Goal: Task Accomplishment & Management: Complete application form

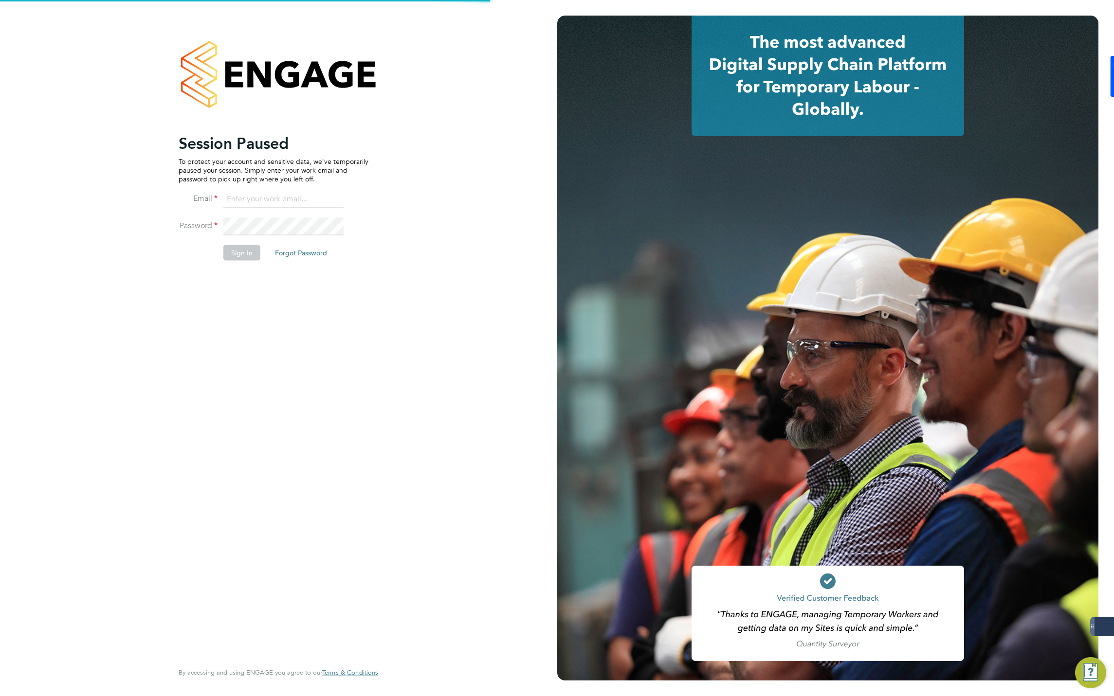
type input "jmcmurray@skilledcareers.co.uk"
click at [235, 248] on button "Sign In" at bounding box center [241, 253] width 37 height 16
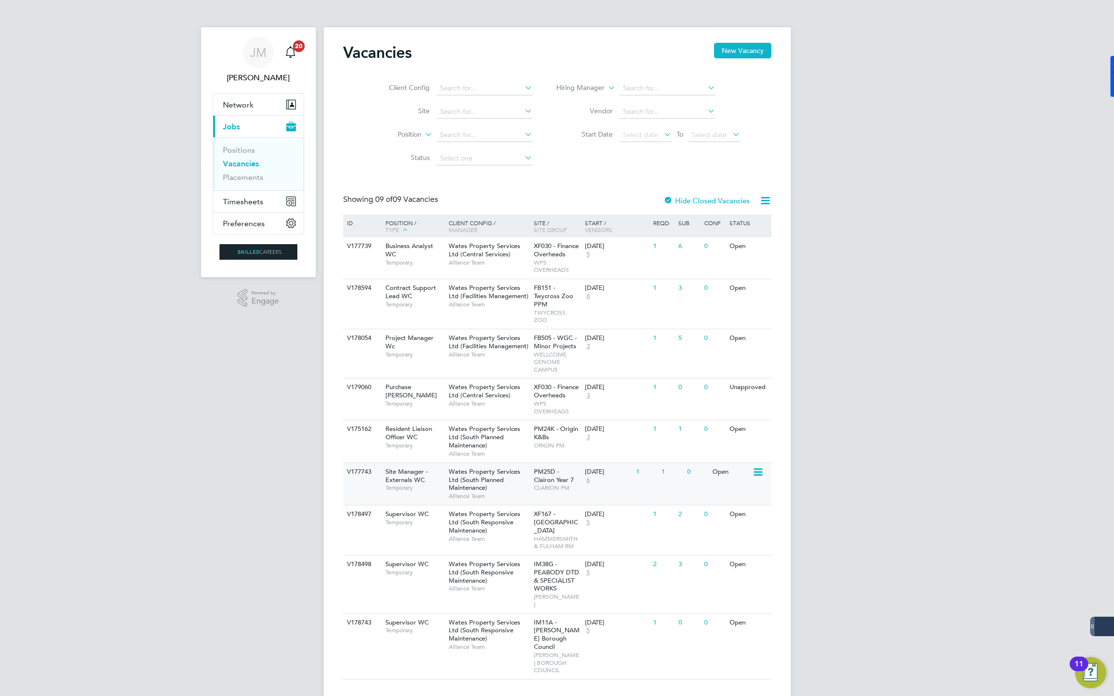
scroll to position [14, 0]
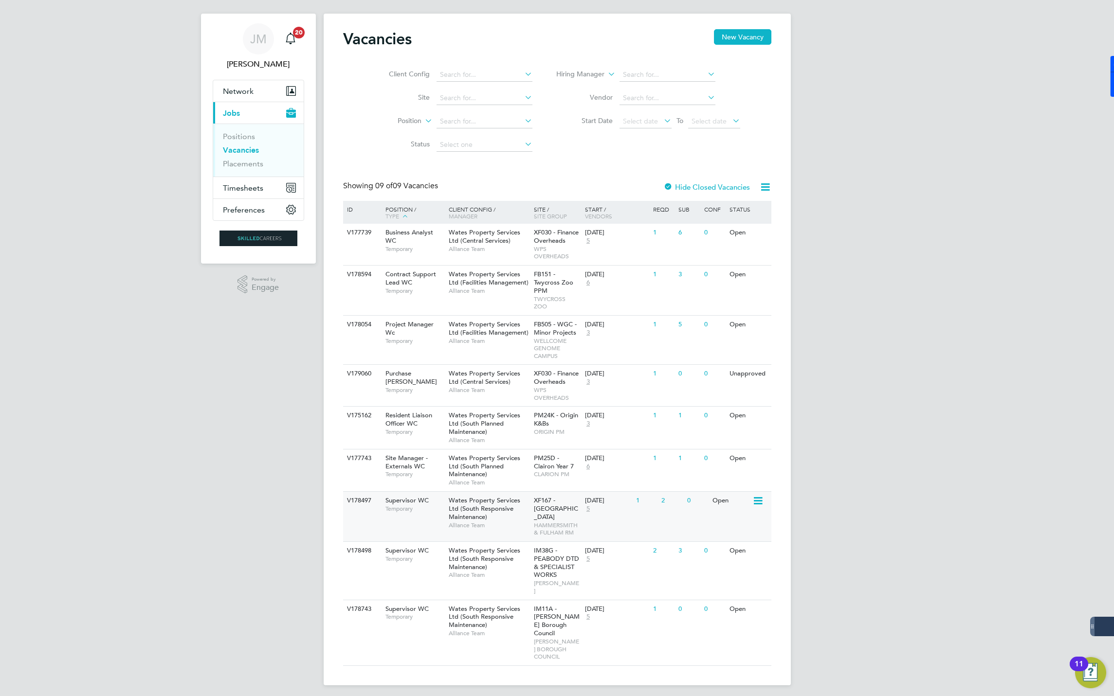
click at [459, 505] on span "Wates Property Services Ltd (South Responsive Maintenance)" at bounding box center [485, 508] width 72 height 25
click at [464, 511] on span "Wates Property Services Ltd (South Responsive Maintenance)" at bounding box center [485, 508] width 72 height 25
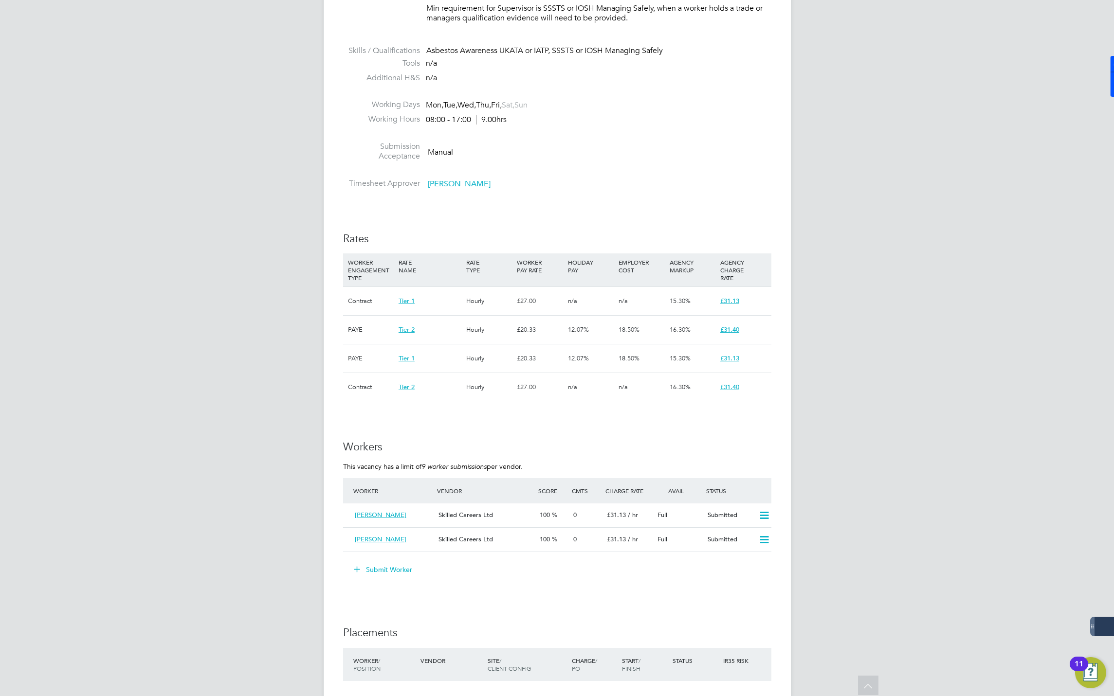
click at [376, 569] on button "Submit Worker" at bounding box center [383, 570] width 73 height 16
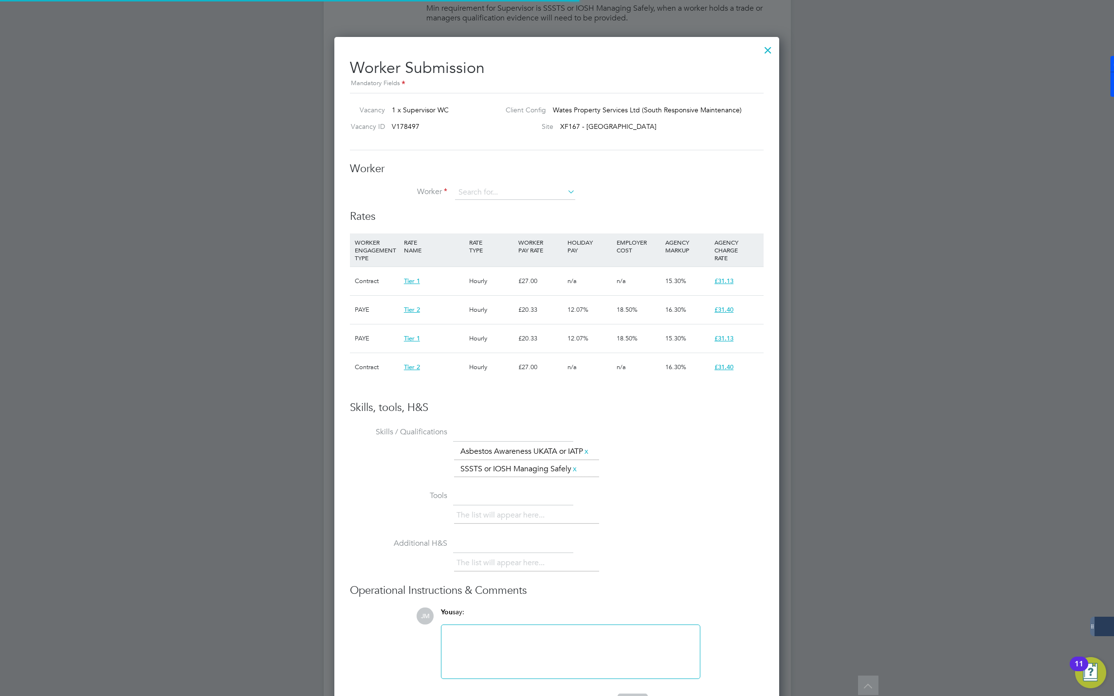
scroll to position [5, 5]
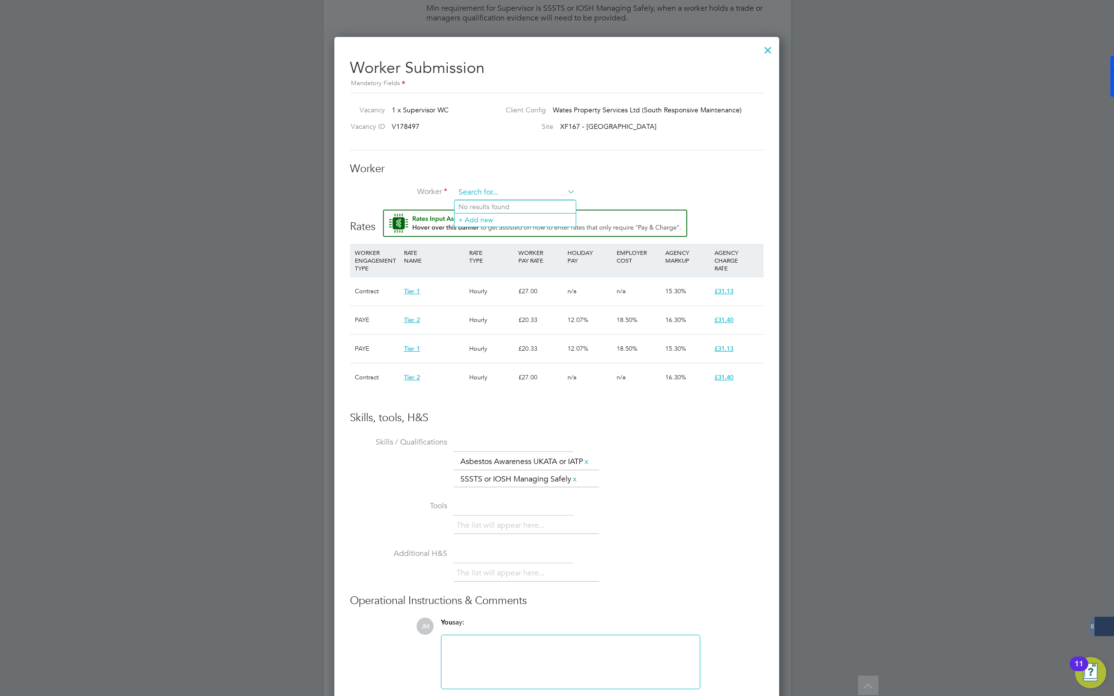
click at [470, 191] on input at bounding box center [515, 192] width 120 height 15
click at [1009, 445] on div at bounding box center [557, 348] width 1114 height 696
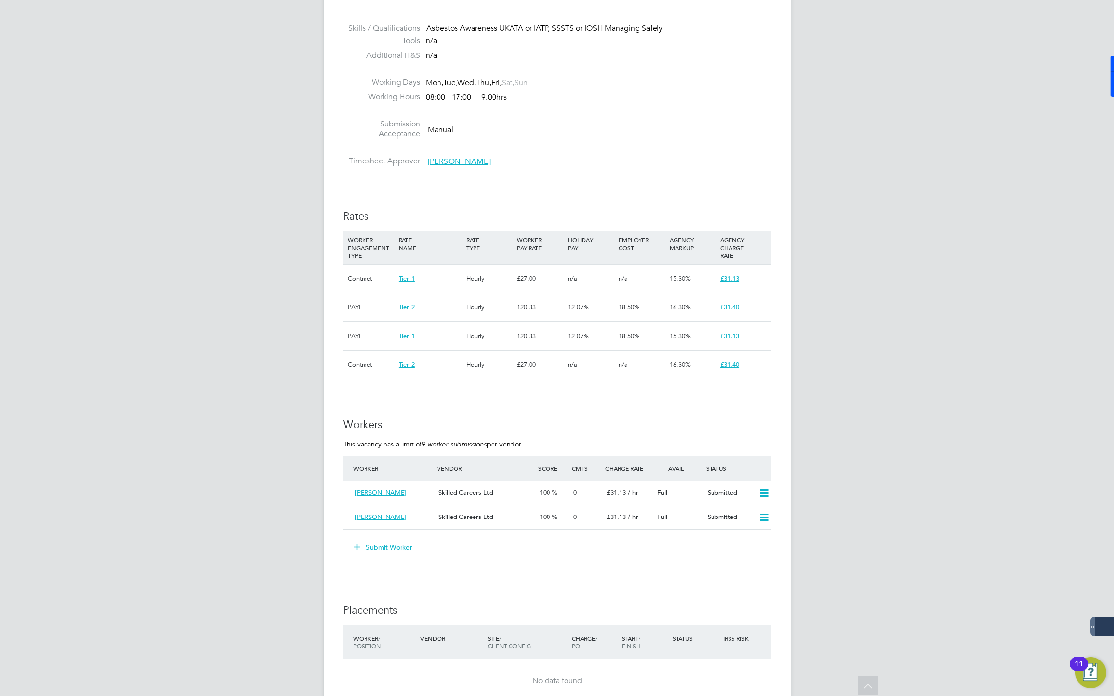
scroll to position [584, 0]
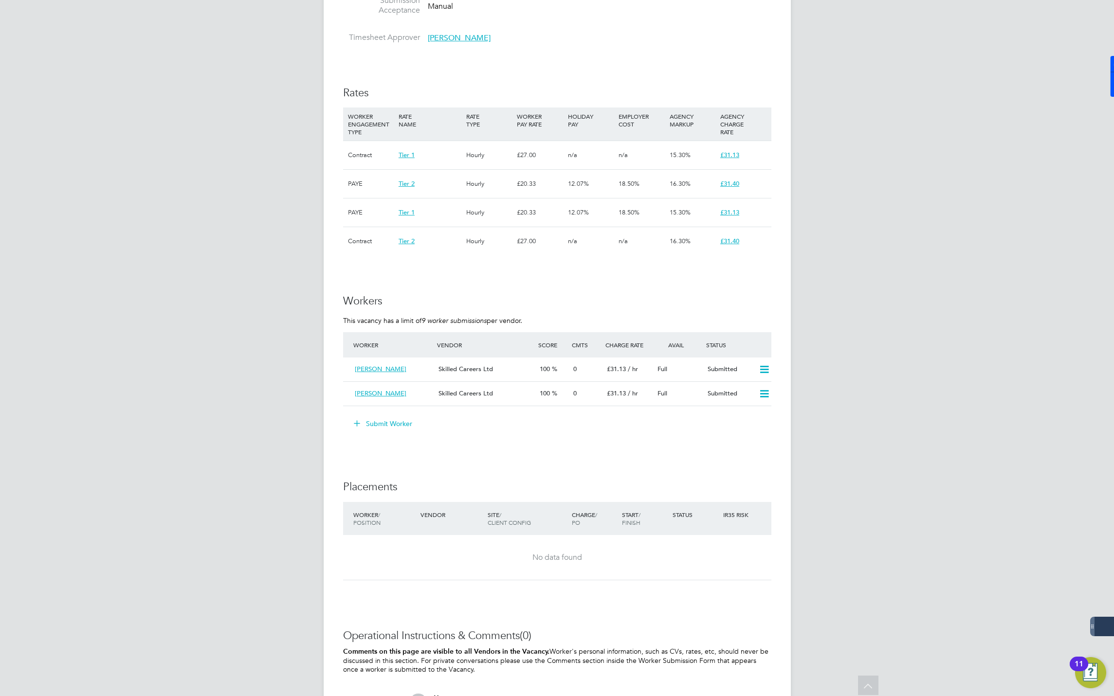
click at [380, 425] on button "Submit Worker" at bounding box center [383, 424] width 73 height 16
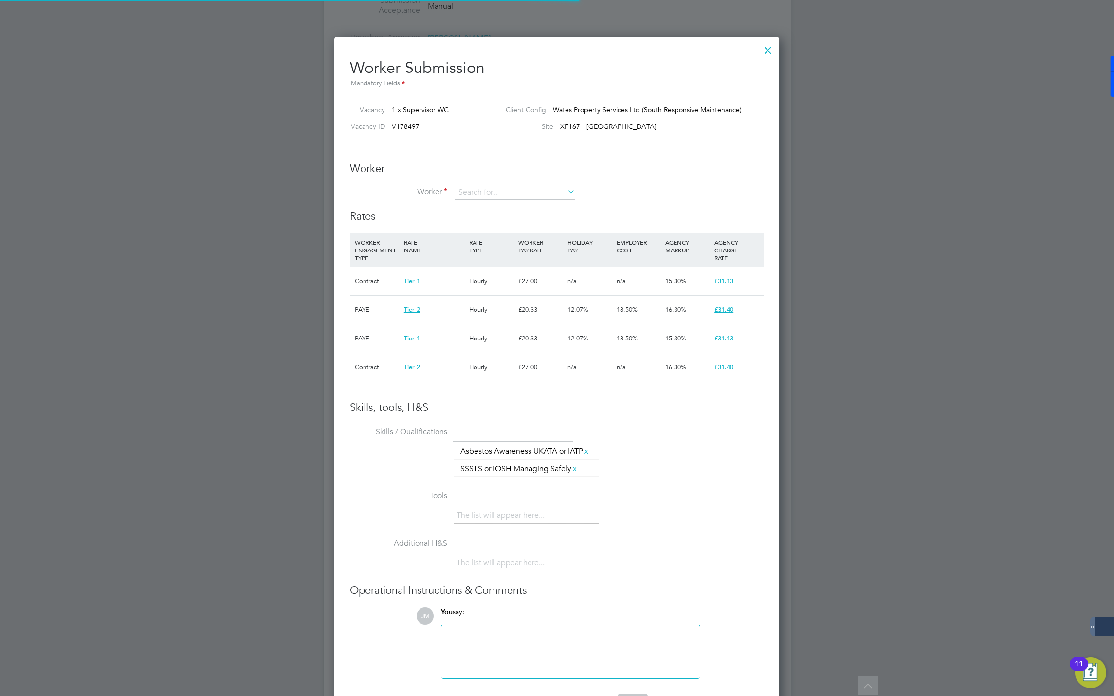
scroll to position [15, 253]
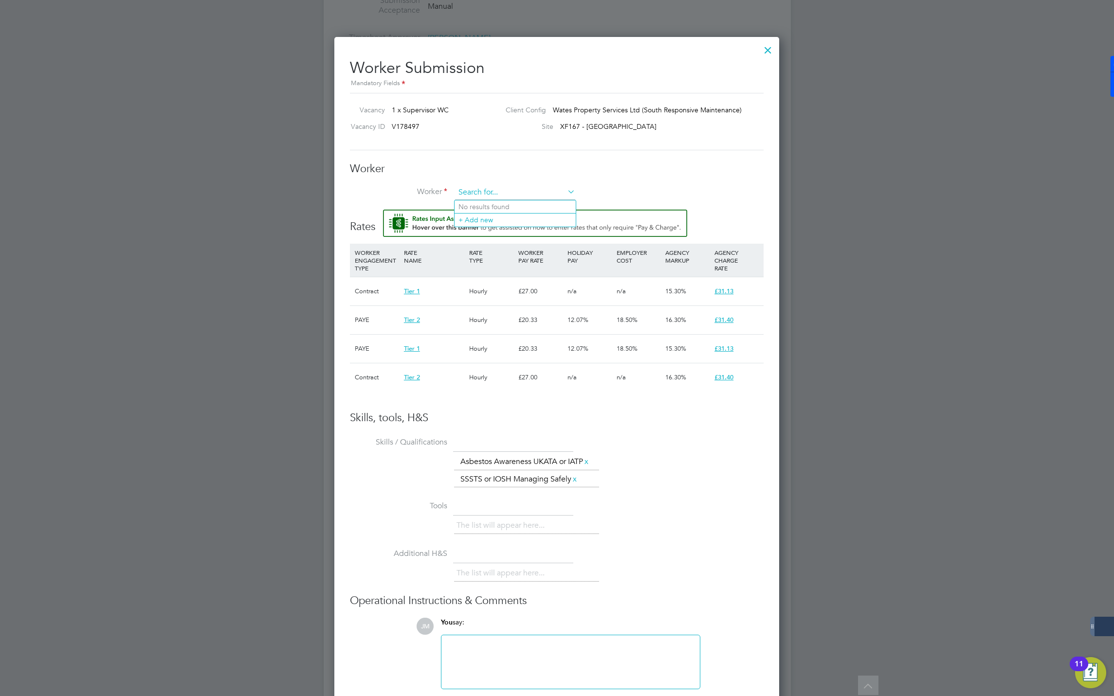
click at [497, 190] on input at bounding box center [515, 192] width 120 height 15
type input "patrick quar"
click at [479, 193] on input at bounding box center [515, 192] width 120 height 15
click at [476, 216] on li "+ Add new" at bounding box center [514, 219] width 121 height 13
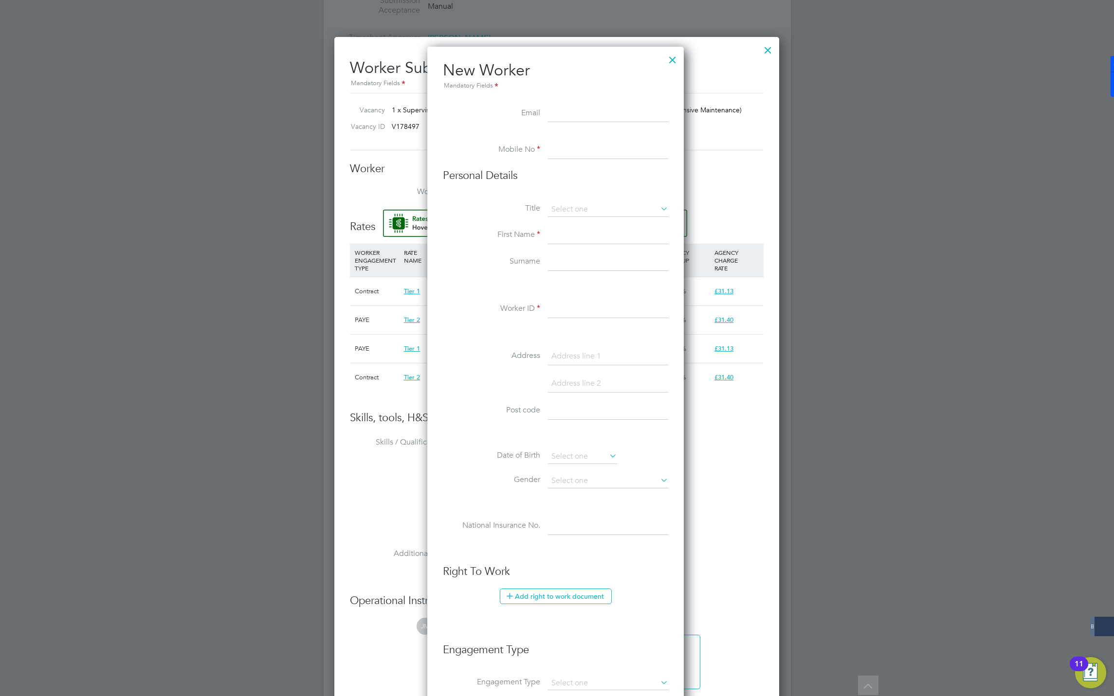
click at [563, 237] on input at bounding box center [608, 236] width 120 height 18
paste input "Patrick Quarshie"
type input "Patrick Quarshie"
click at [568, 266] on input at bounding box center [608, 263] width 120 height 18
paste input "Patrick Quarshie"
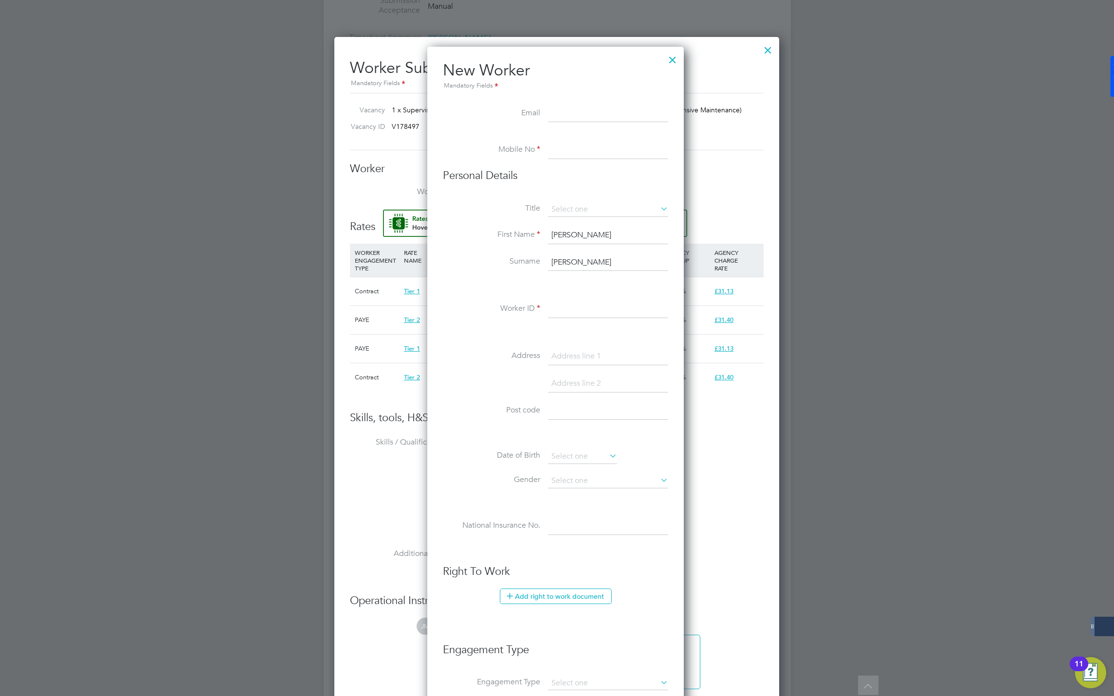
drag, startPoint x: 578, startPoint y: 260, endPoint x: 524, endPoint y: 266, distance: 54.3
click at [524, 266] on li "Surname Patrick Quarshie" at bounding box center [555, 267] width 225 height 27
type input "Quarshie"
drag, startPoint x: 575, startPoint y: 233, endPoint x: 636, endPoint y: 238, distance: 61.5
click at [636, 238] on input "Patrick Quarshie" at bounding box center [608, 236] width 120 height 18
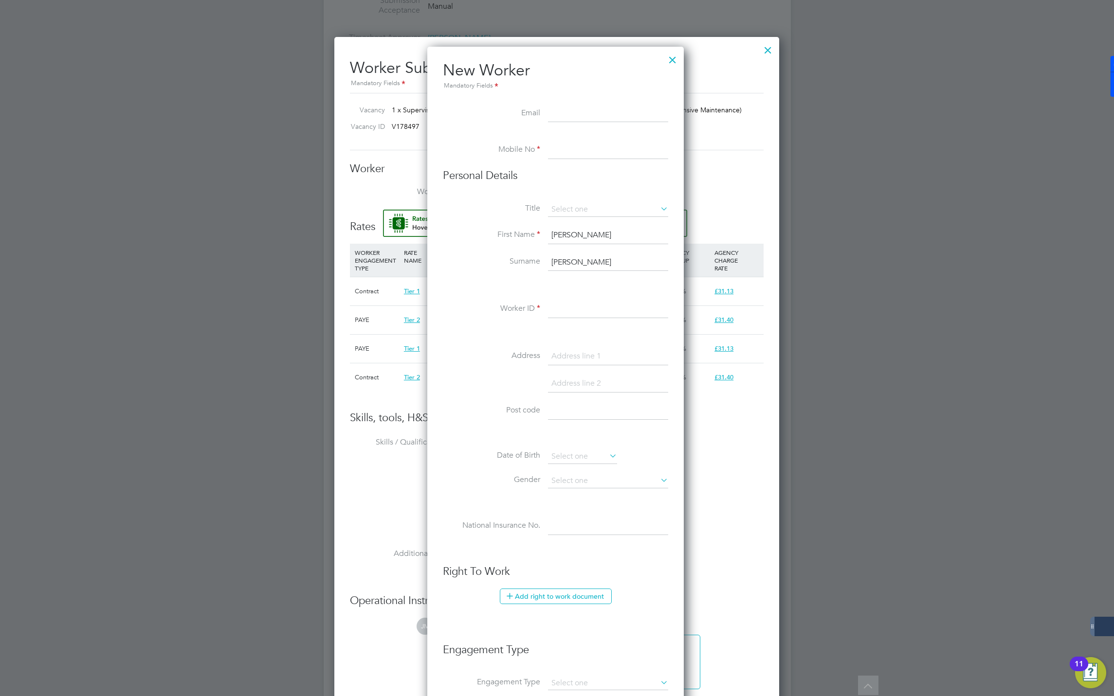
type input "Patrick"
click at [493, 298] on div "Title First Name Patrick Surname Quarshie Worker ID Address Post code Date of B…" at bounding box center [555, 378] width 225 height 353
click at [562, 314] on input at bounding box center [608, 310] width 120 height 18
click at [561, 311] on input at bounding box center [608, 310] width 120 height 18
paste input "339552"
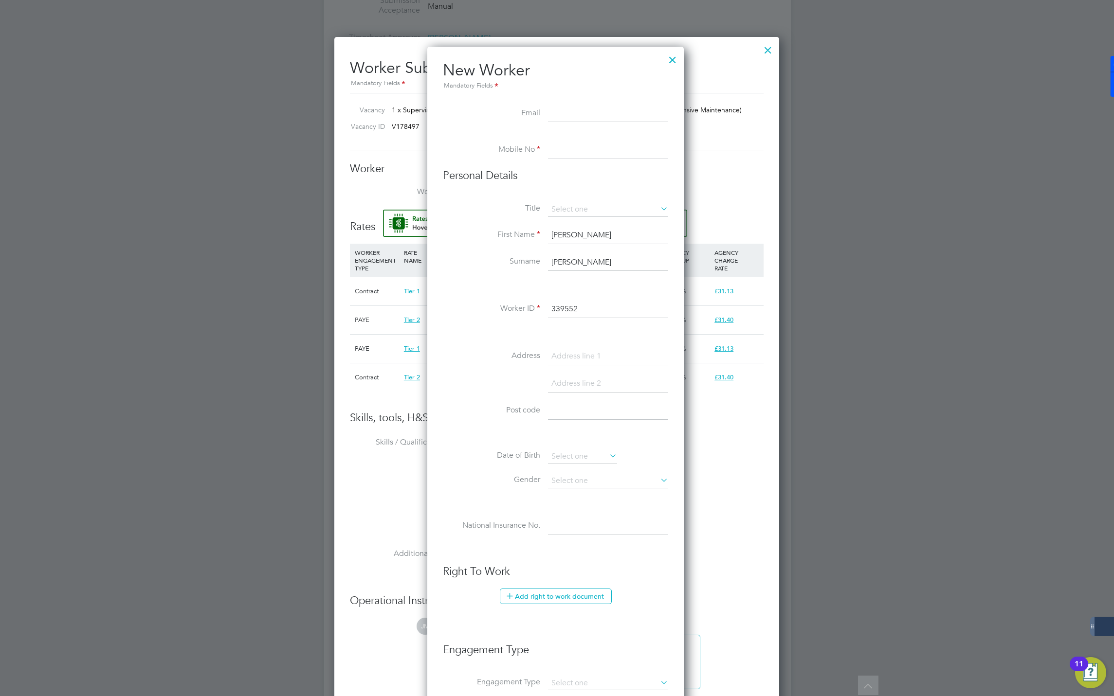
type input "339552"
click at [567, 150] on input at bounding box center [608, 151] width 120 height 18
click at [591, 155] on input at bounding box center [608, 151] width 120 height 18
paste input "07782350435"
type input "07782350435"
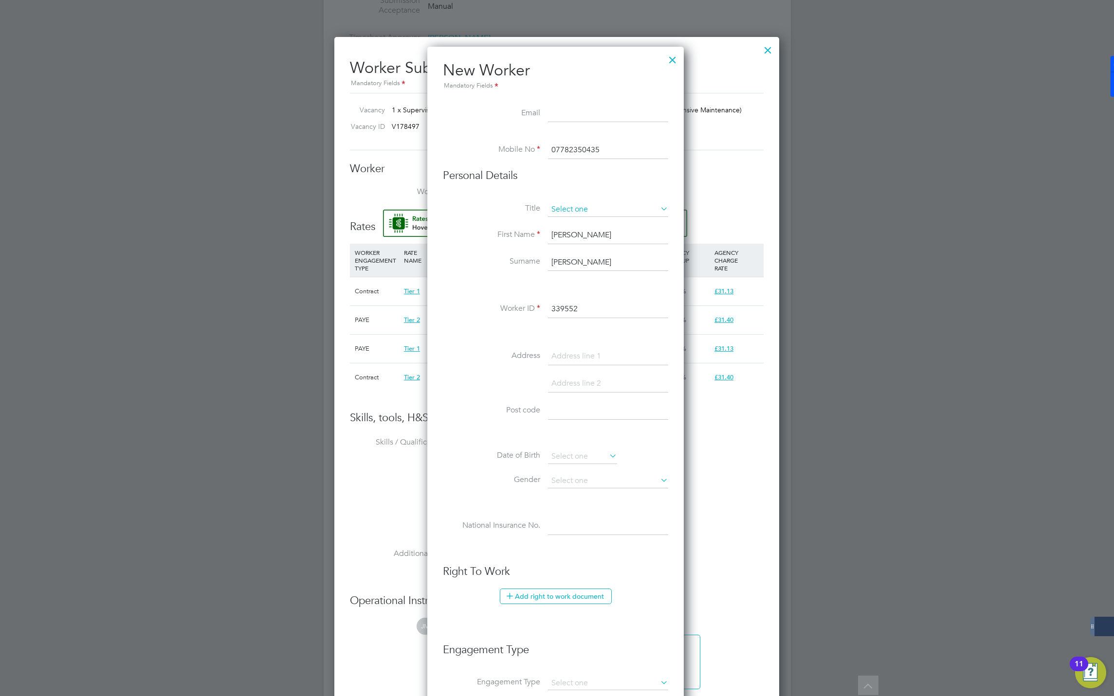
click at [571, 208] on input at bounding box center [608, 209] width 120 height 15
click at [559, 223] on li "Mr" at bounding box center [607, 223] width 121 height 13
type input "Mr"
click at [571, 116] on input at bounding box center [608, 114] width 120 height 18
paste input "patrickquarshie@yahoo.com"
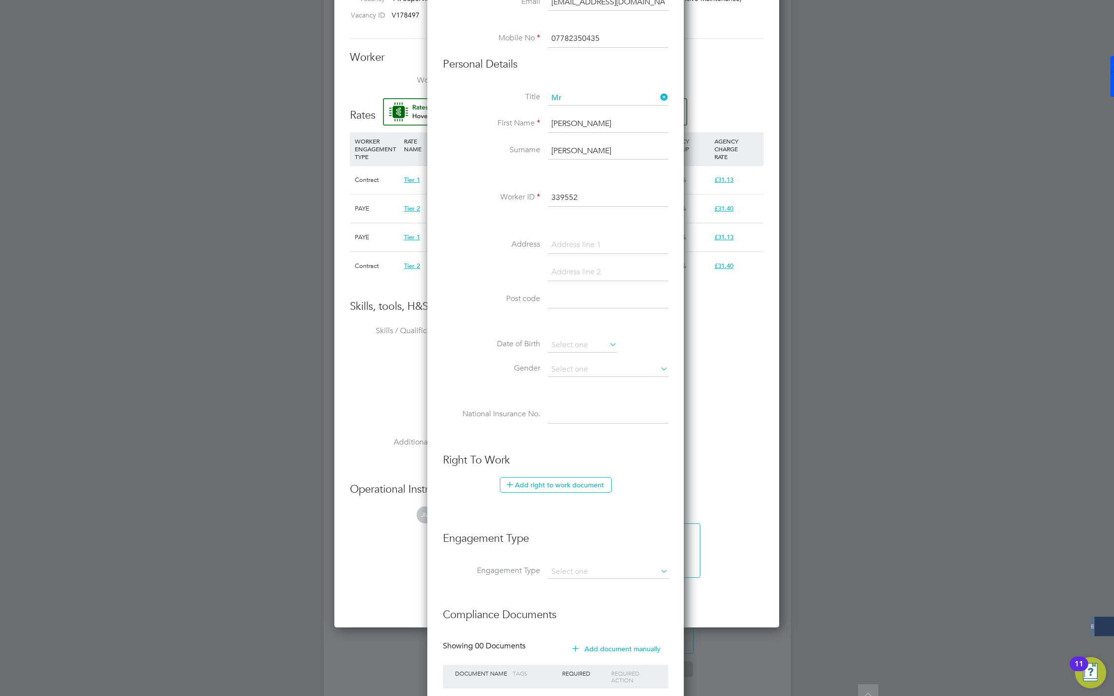
scroll to position [765, 0]
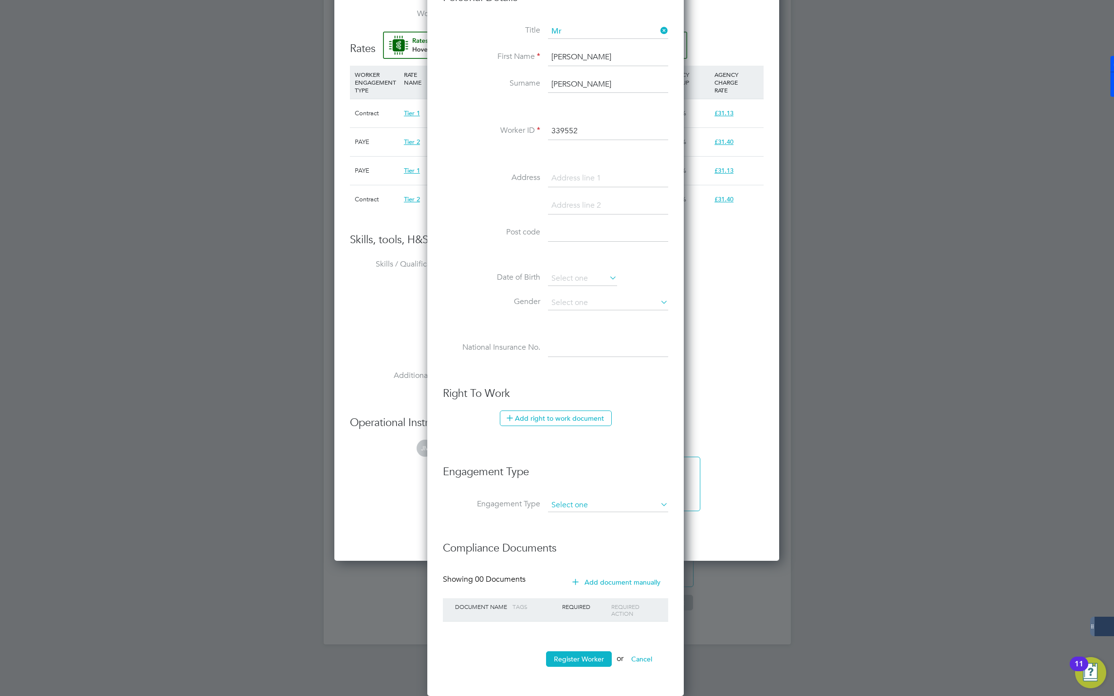
type input "patrickquarshie@yahoo.com"
click at [572, 505] on input at bounding box center [608, 506] width 120 height 14
click at [565, 473] on h3 "Engagement Type" at bounding box center [555, 467] width 225 height 24
click at [575, 652] on button "Register Worker" at bounding box center [579, 660] width 66 height 16
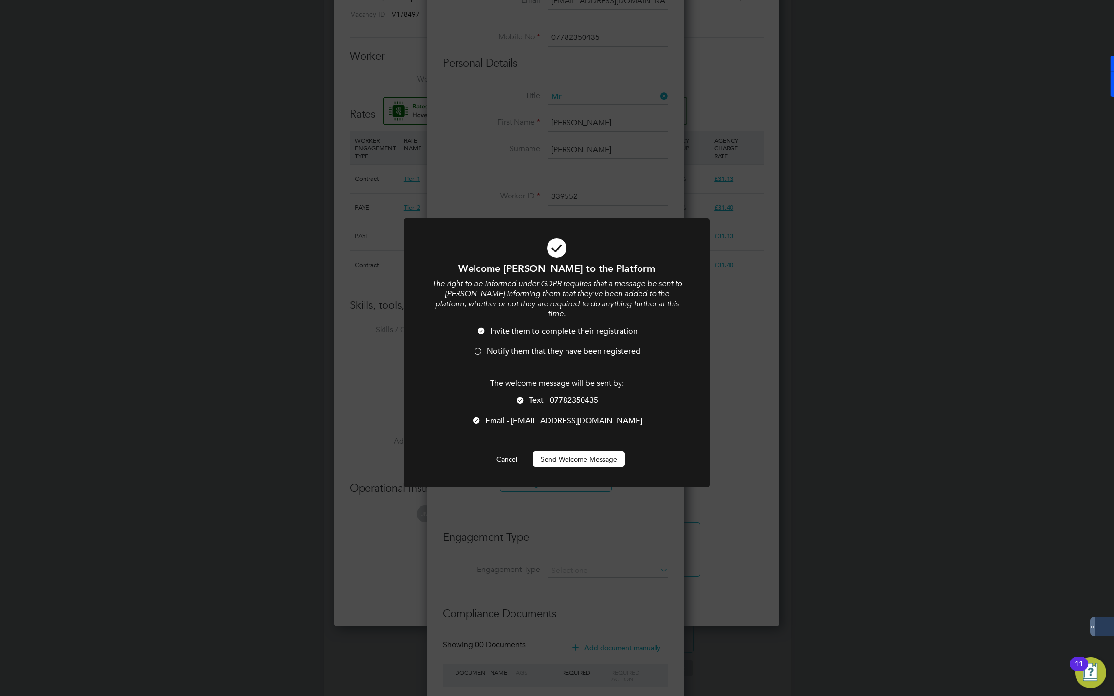
scroll to position [831, 259]
click at [472, 346] on li "Notify them that they have been registered" at bounding box center [556, 356] width 253 height 20
click at [558, 452] on button "Send Welcome Message" at bounding box center [579, 460] width 92 height 16
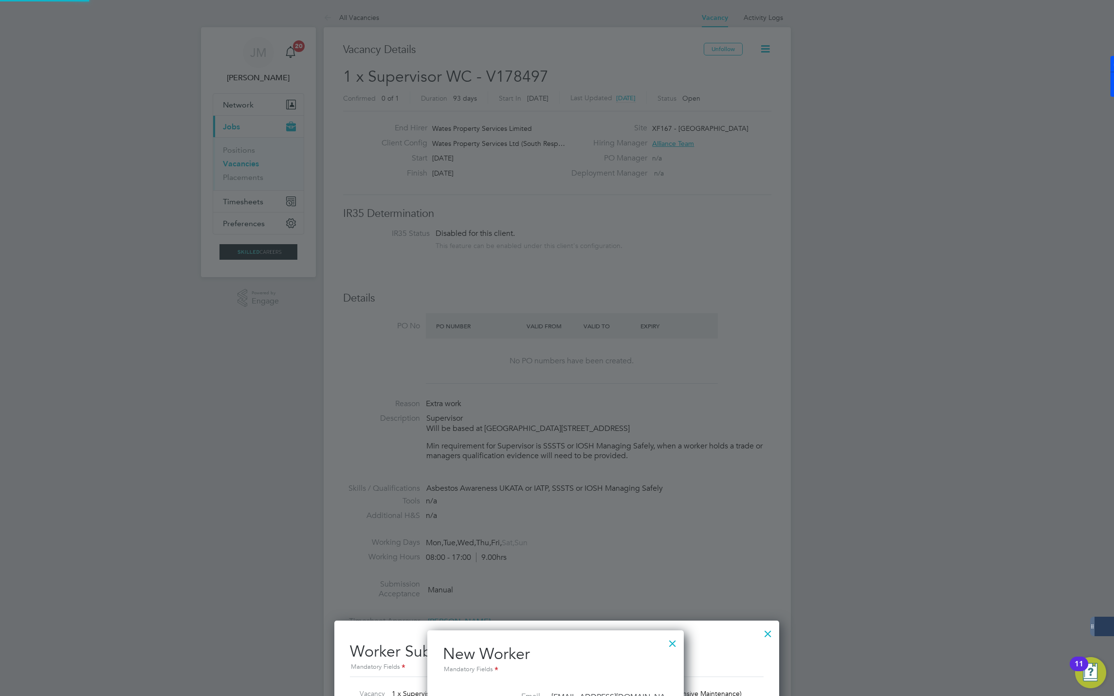
scroll to position [696, 0]
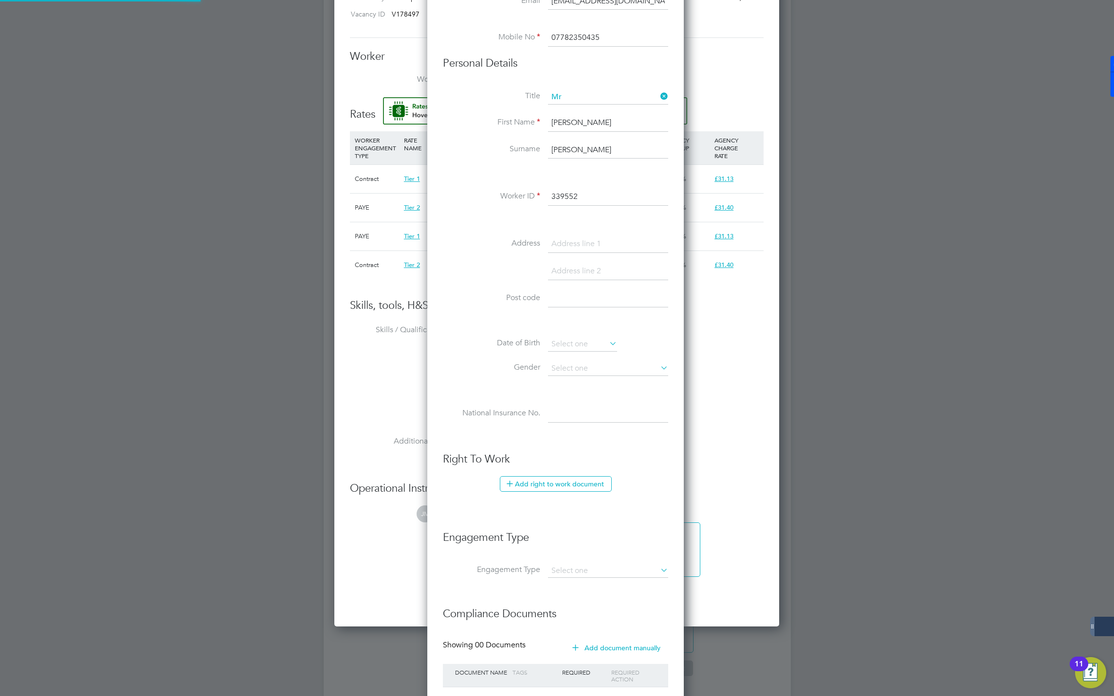
type input "Patrick Quarshie (339552)"
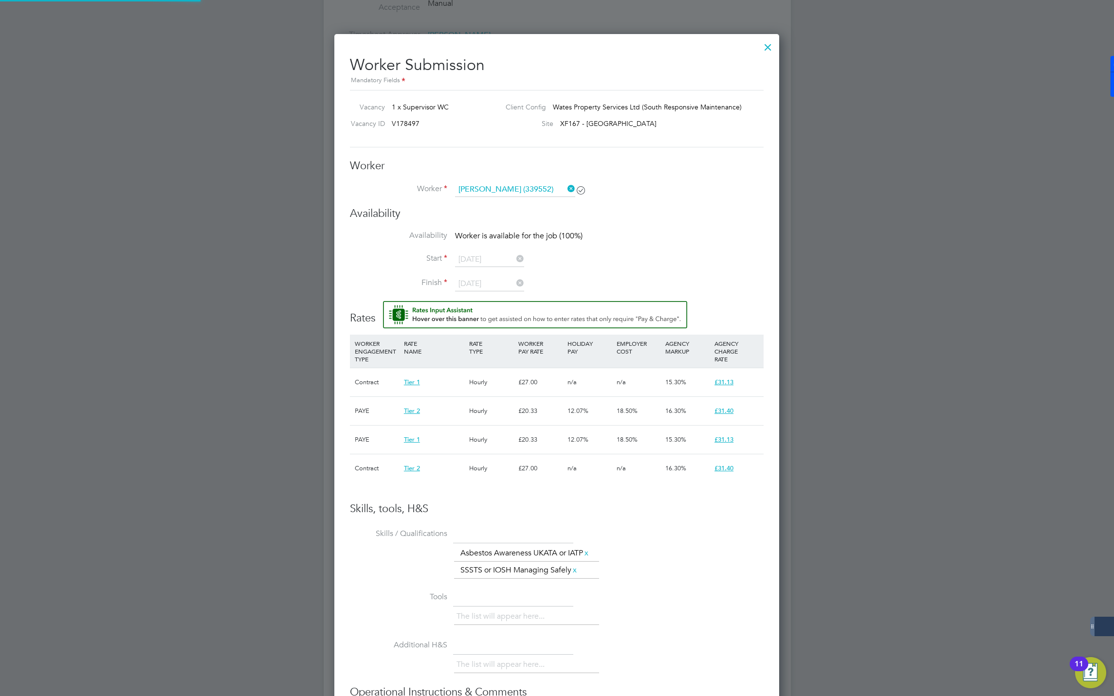
scroll to position [584, 0]
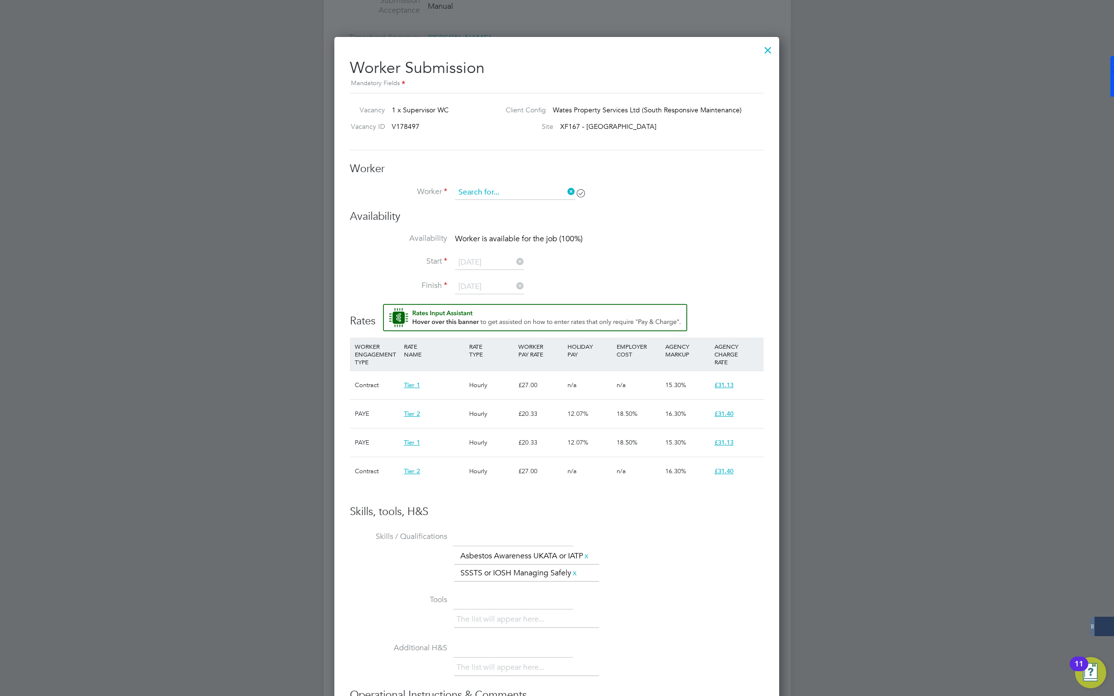
click at [478, 189] on input at bounding box center [515, 192] width 120 height 15
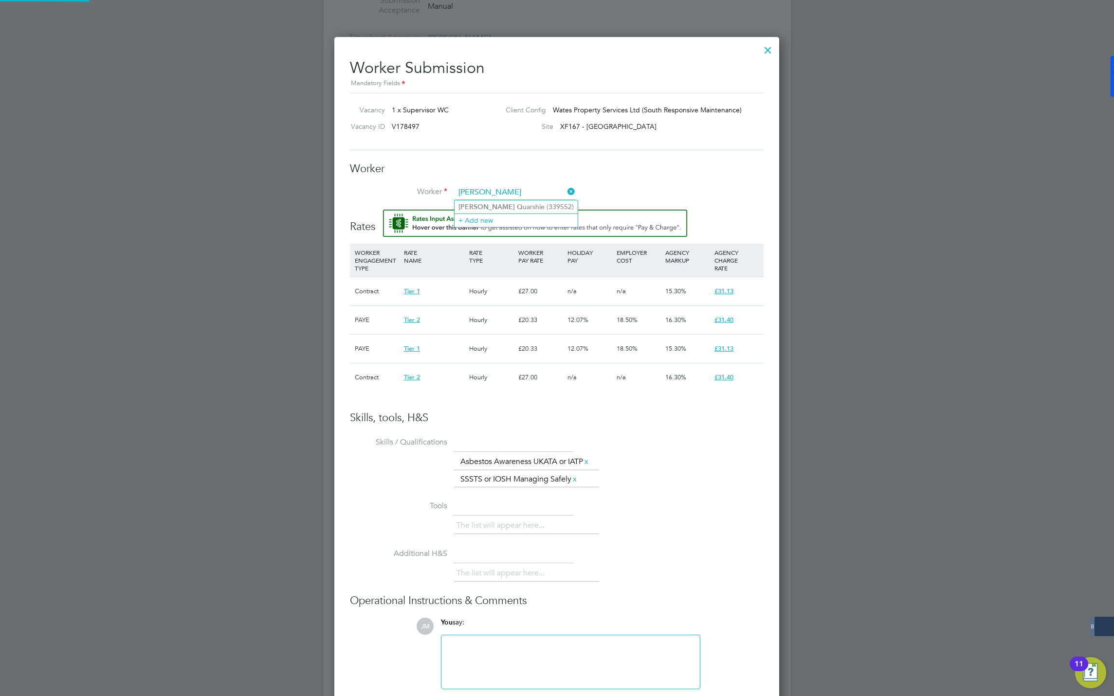
type input "patrick q"
click at [466, 206] on li "Worker" at bounding box center [557, 197] width 414 height 24
click at [502, 187] on input at bounding box center [515, 192] width 120 height 15
drag, startPoint x: 496, startPoint y: 187, endPoint x: 475, endPoint y: 187, distance: 21.4
click at [475, 187] on input "quas" at bounding box center [515, 192] width 120 height 15
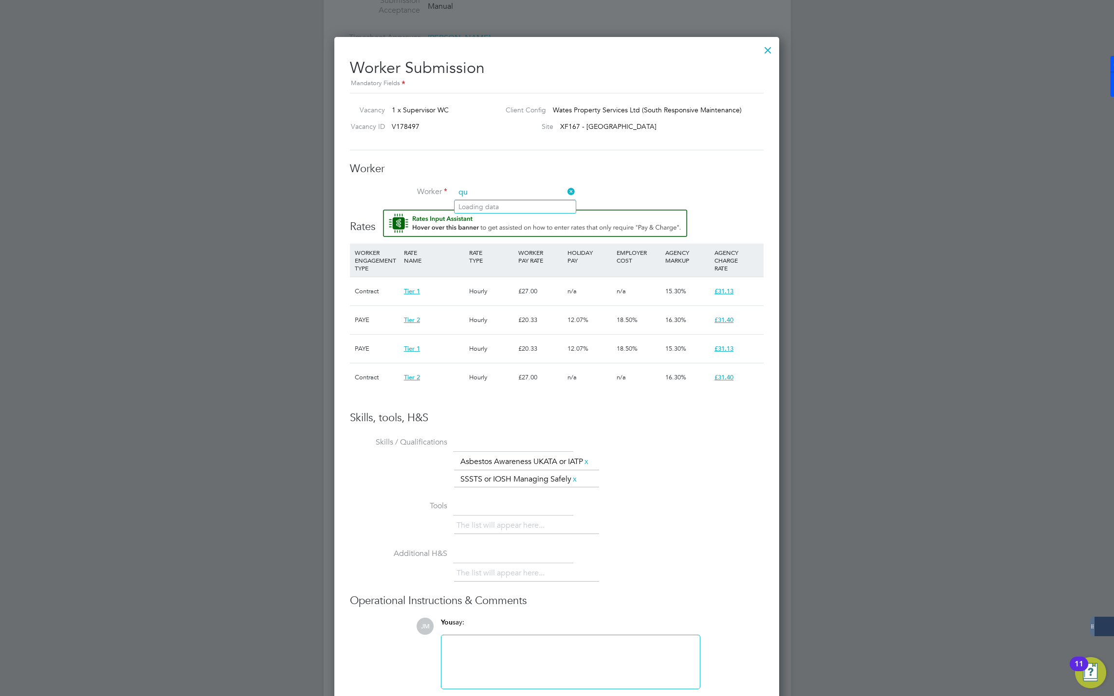
type input "q"
click at [491, 210] on li "Patri ck Q uarshie (339552)" at bounding box center [514, 206] width 121 height 13
type input "Patrick Quarshie (339552)"
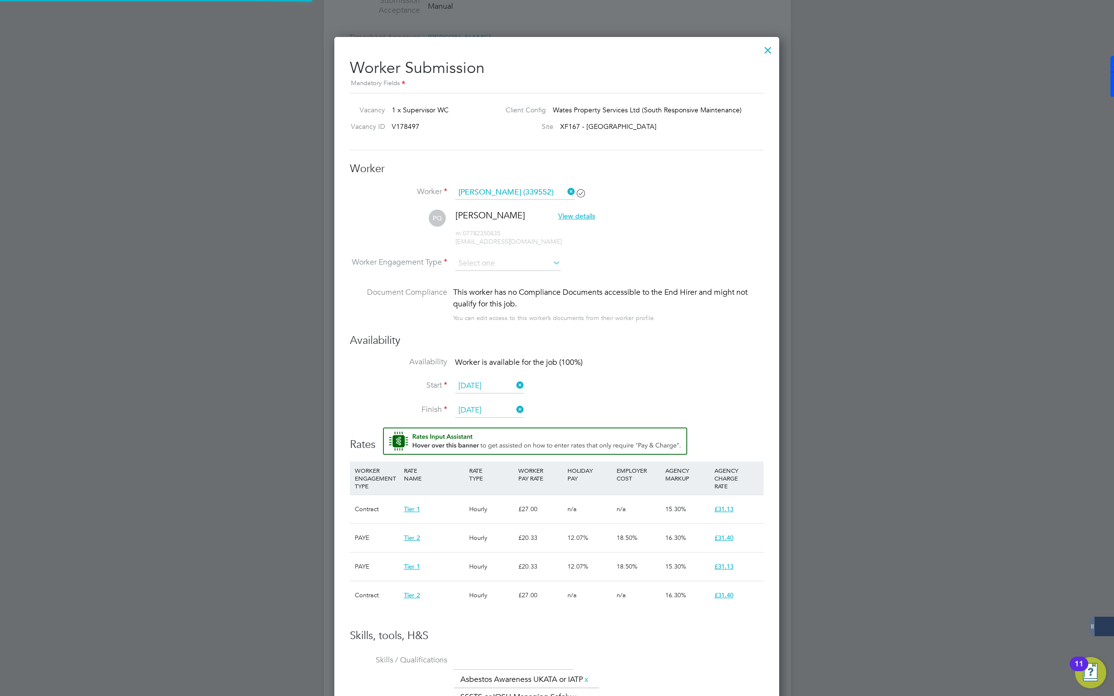
scroll to position [5, 5]
click at [475, 258] on input at bounding box center [508, 263] width 106 height 15
click at [486, 276] on li "Contract" at bounding box center [507, 277] width 107 height 13
type input "Contract"
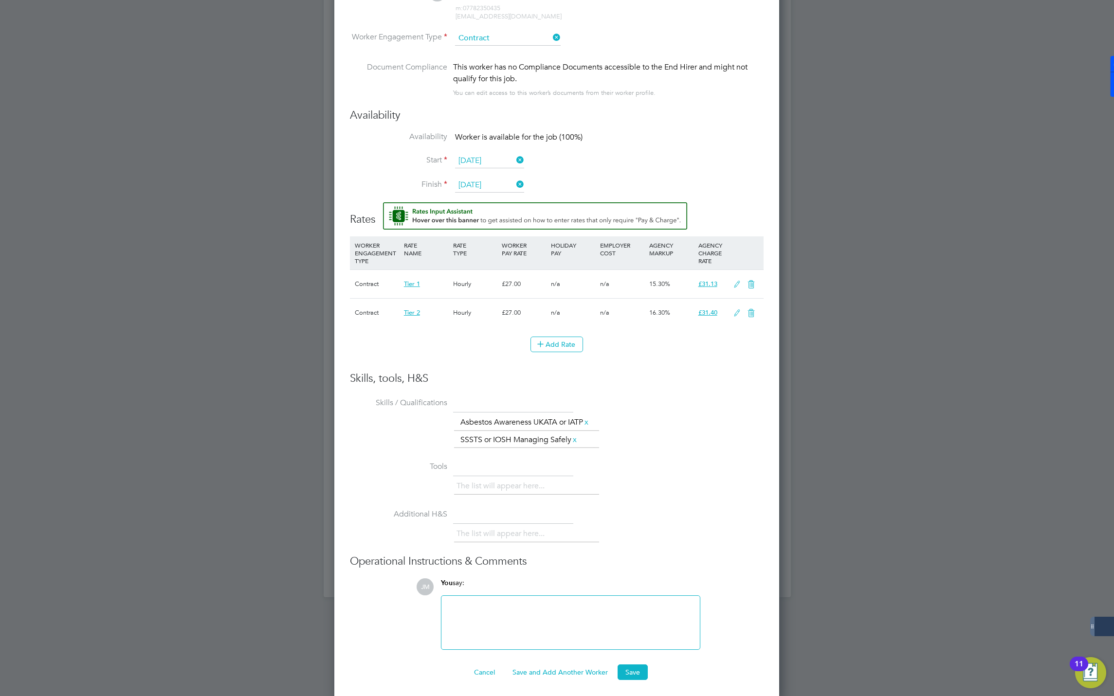
scroll to position [815, 0]
click at [639, 662] on button "Save" at bounding box center [632, 669] width 30 height 16
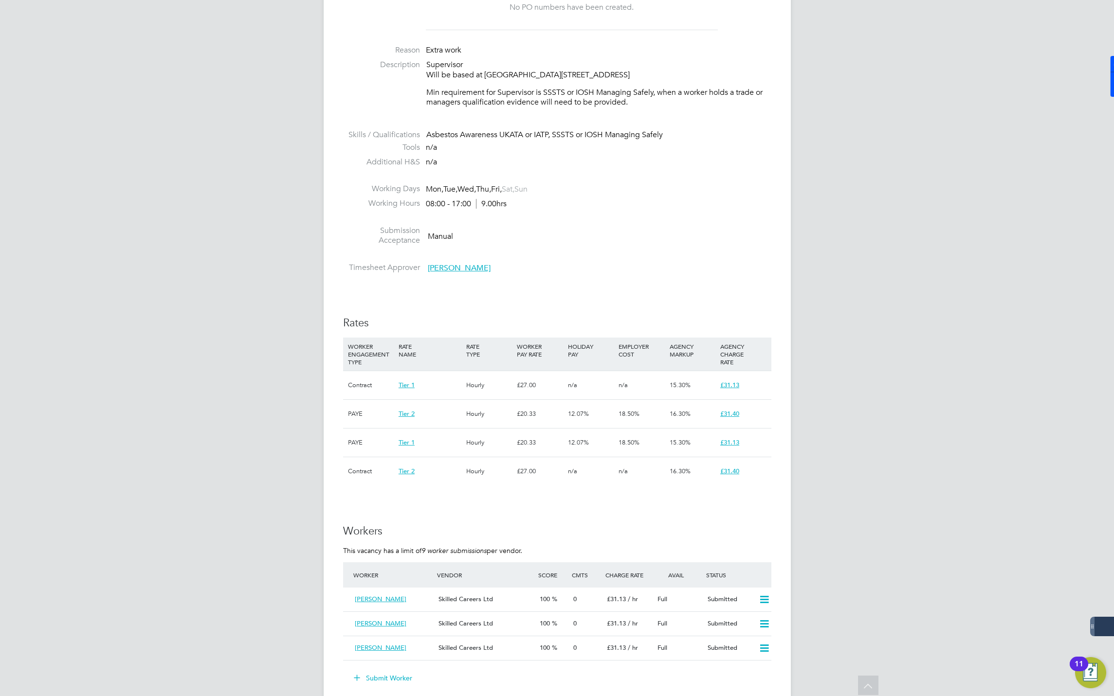
scroll to position [461, 0]
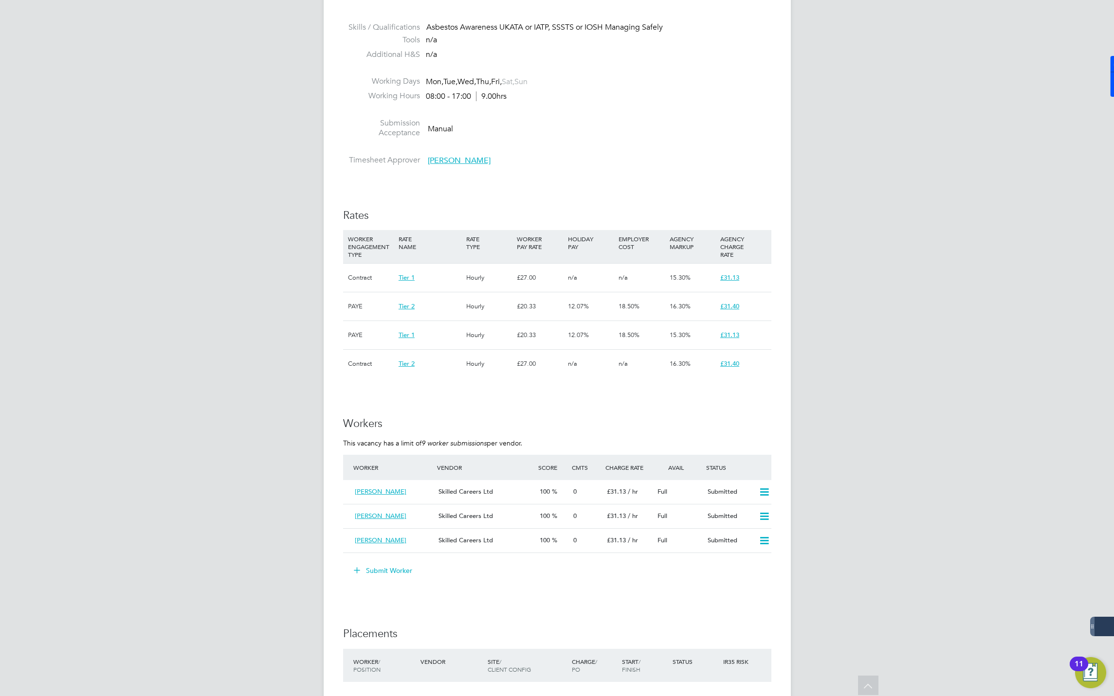
click at [978, 198] on div "JM Jack McMurray Notifications 20 Applications: Network Businesses Sites Worker…" at bounding box center [557, 262] width 1114 height 1447
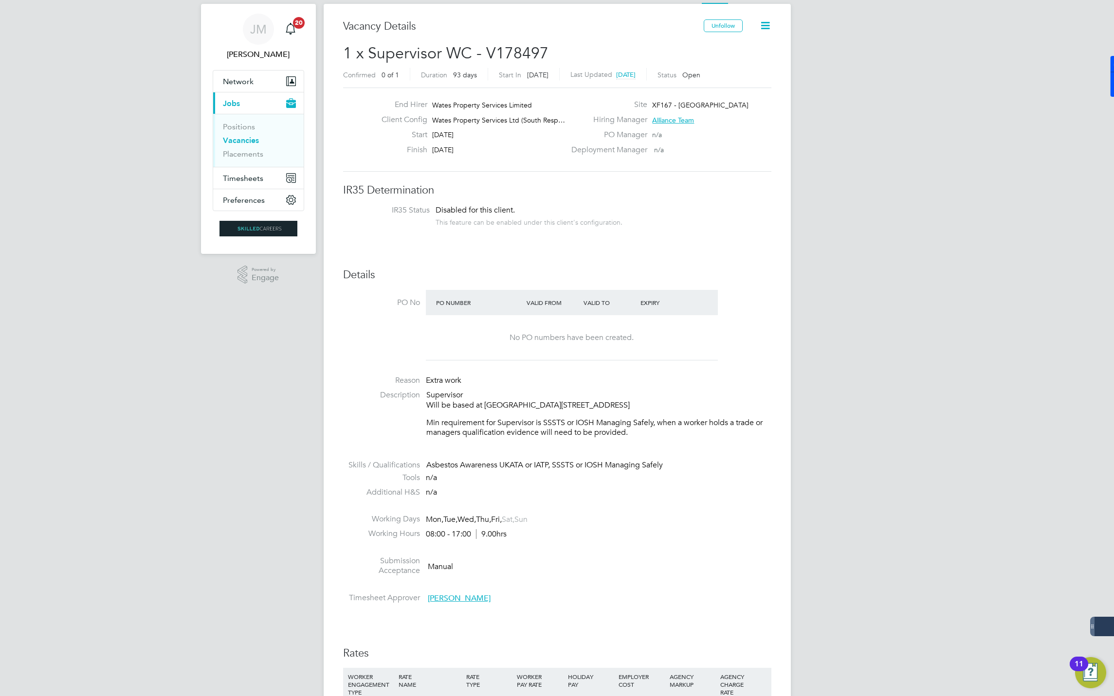
scroll to position [534, 0]
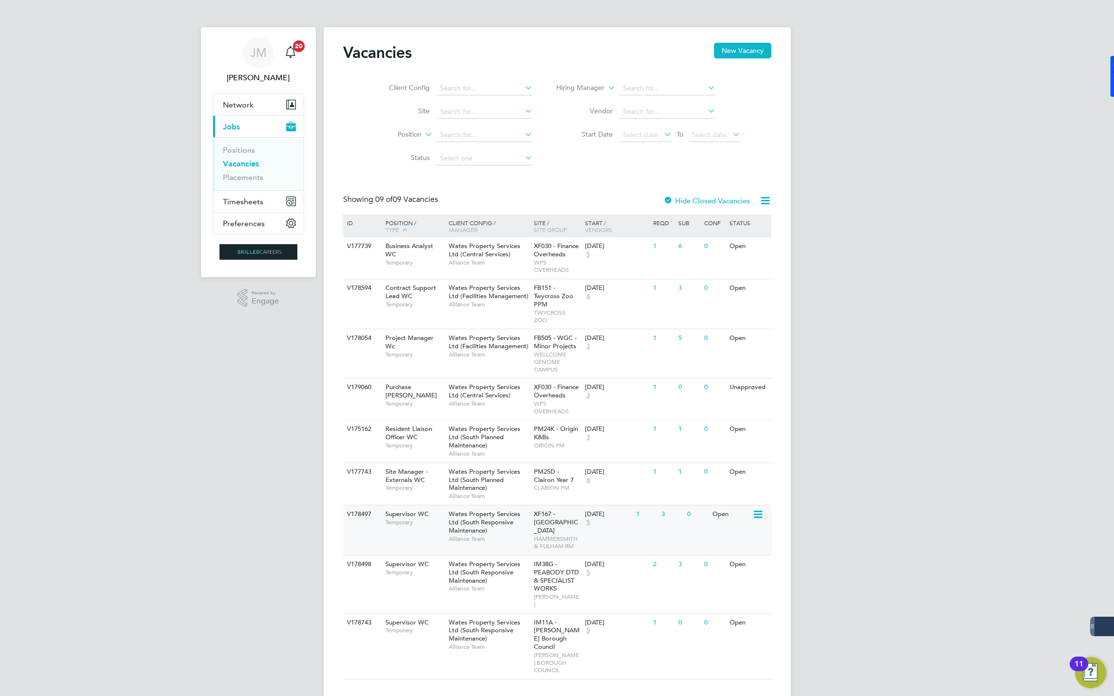
click at [518, 527] on div "Wates Property Services Ltd (South Responsive Maintenance) Alliance Team" at bounding box center [488, 527] width 85 height 42
click at [565, 575] on span "IM38G - PEABODY DTD & SPECIALIST WORKS" at bounding box center [556, 576] width 45 height 33
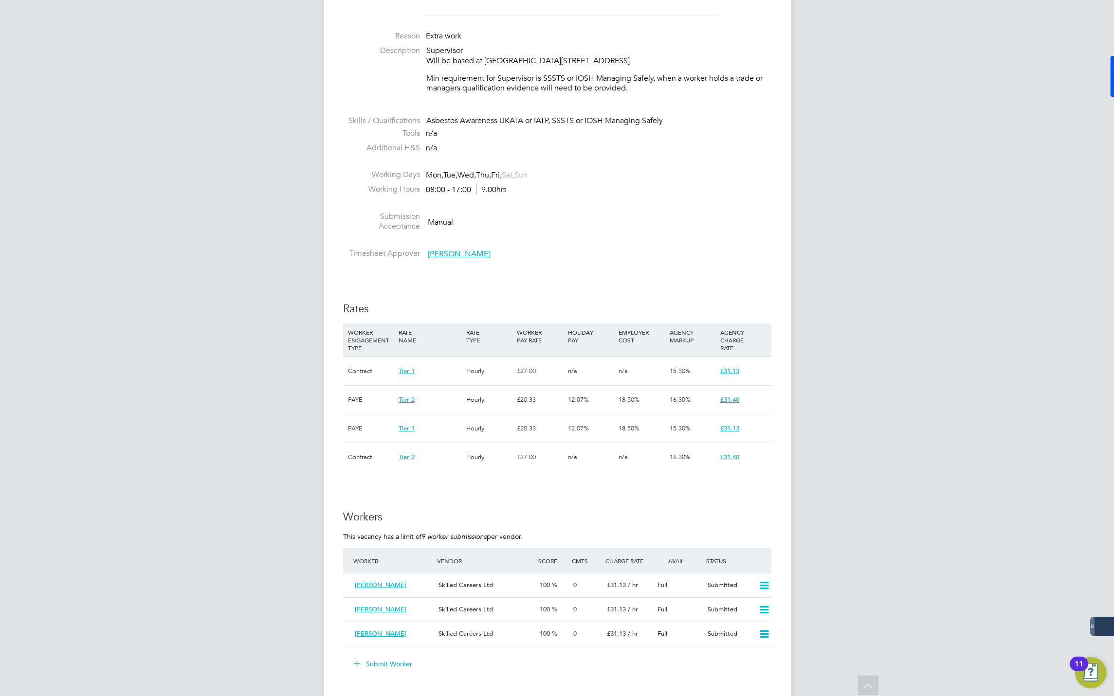
scroll to position [584, 0]
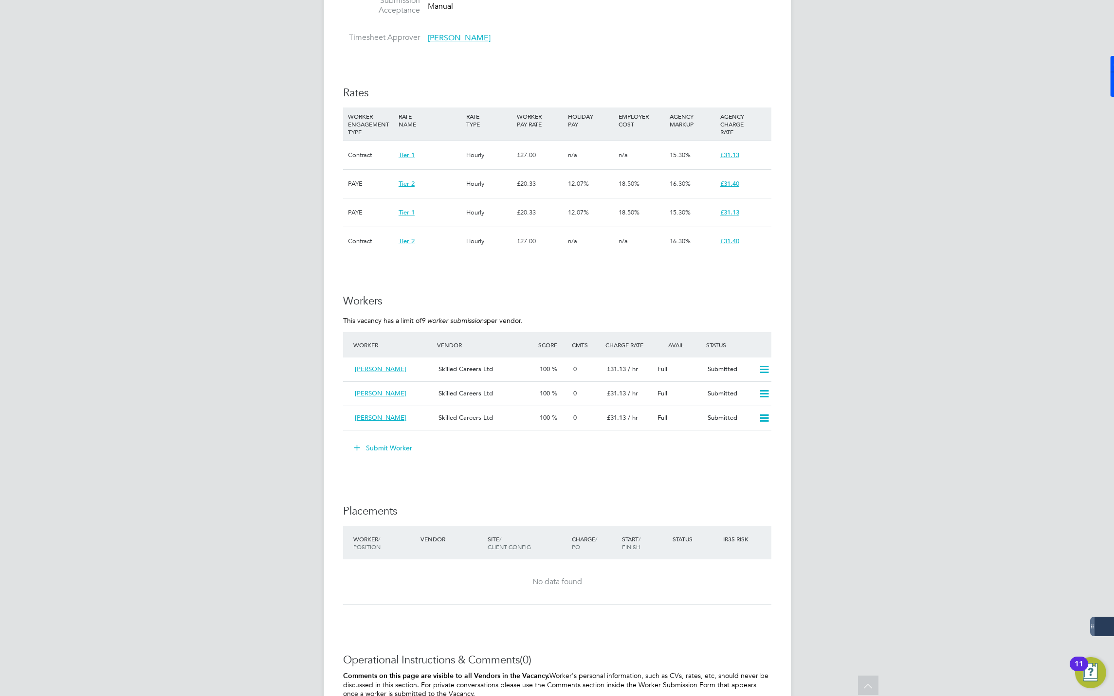
click at [383, 456] on button "Submit Worker" at bounding box center [383, 448] width 73 height 16
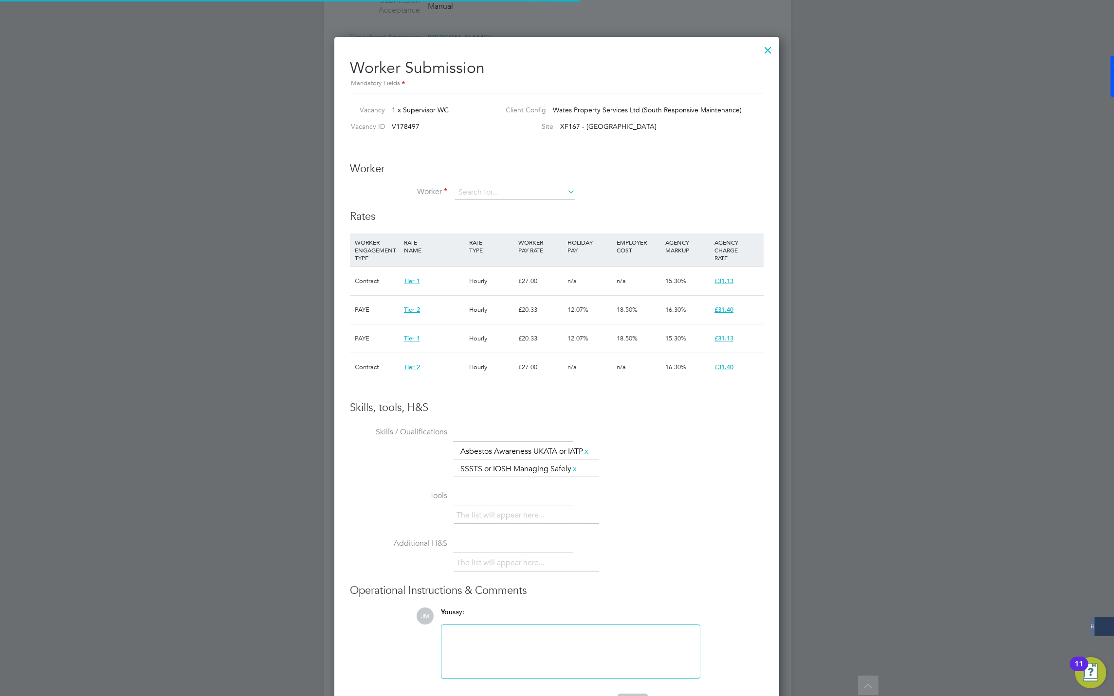
scroll to position [5, 5]
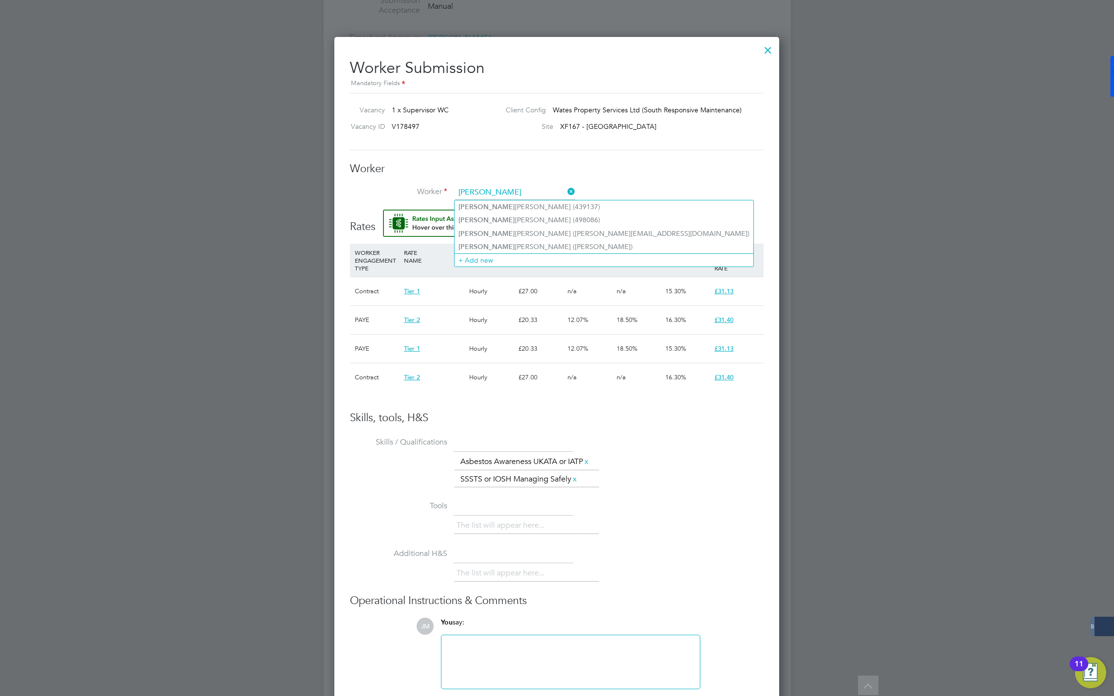
type input "leroy"
click at [699, 164] on h3 "Worker" at bounding box center [557, 169] width 414 height 14
click at [526, 191] on input at bounding box center [515, 192] width 120 height 15
paste input "494925"
type input "494925"
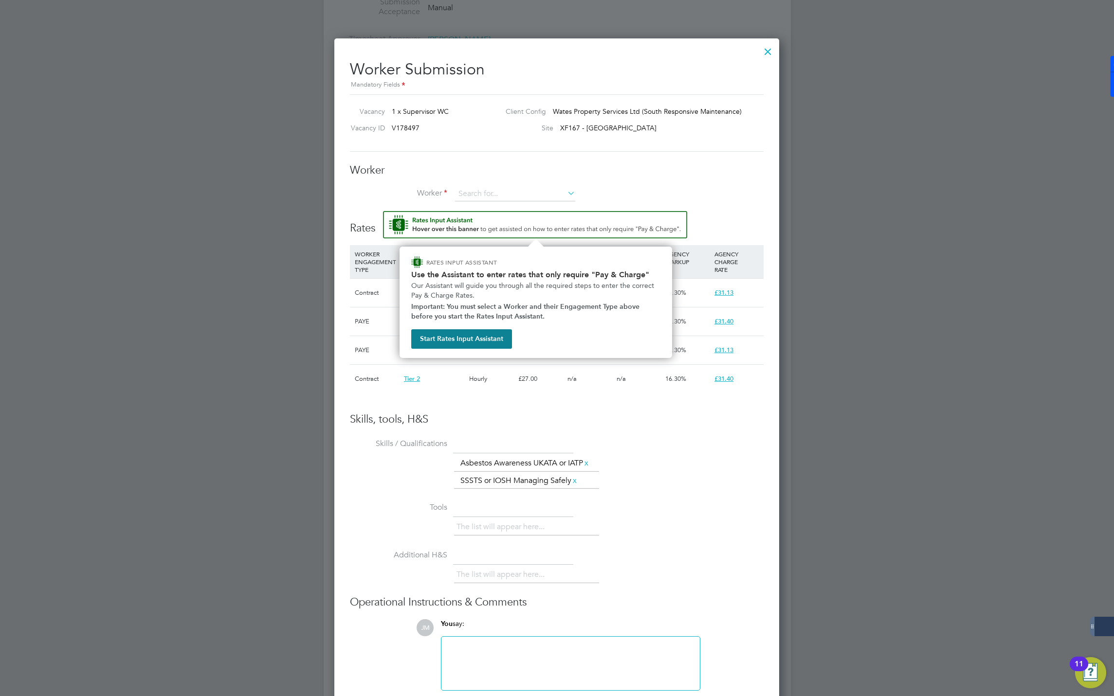
scroll to position [584, 0]
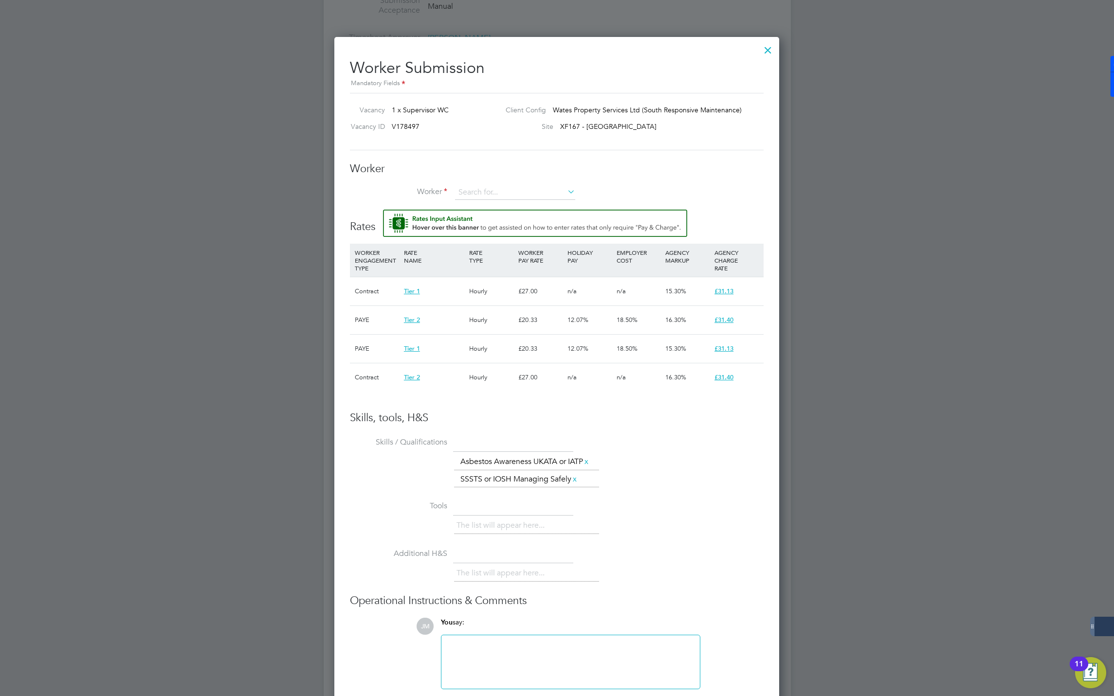
click at [773, 48] on div at bounding box center [768, 48] width 18 height 18
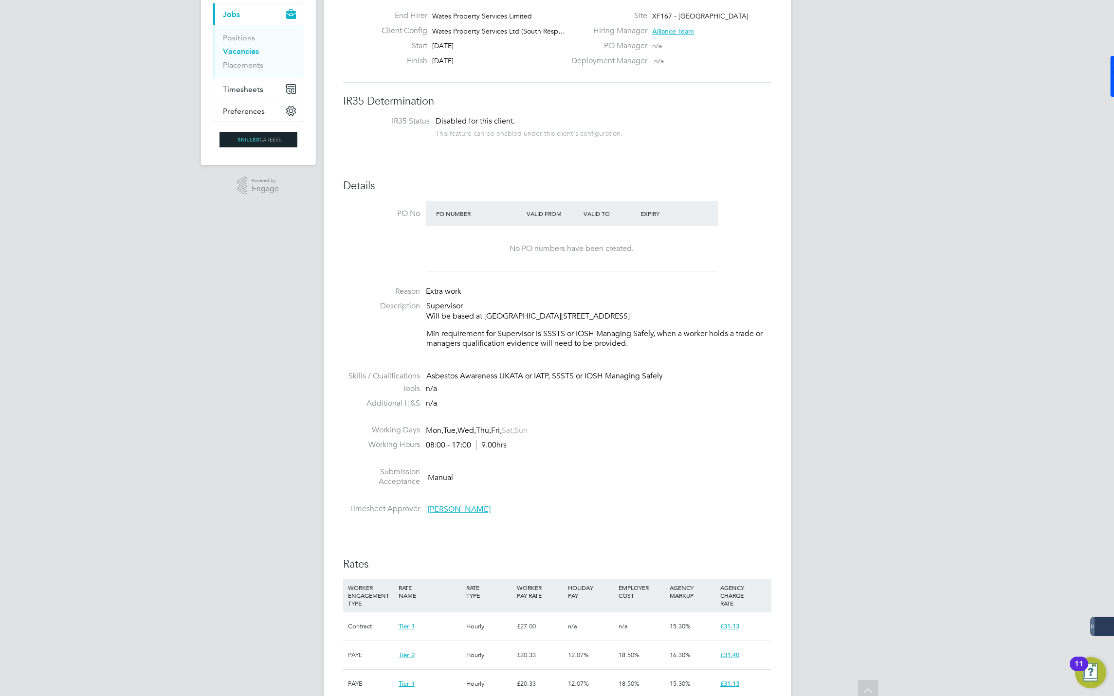
scroll to position [0, 0]
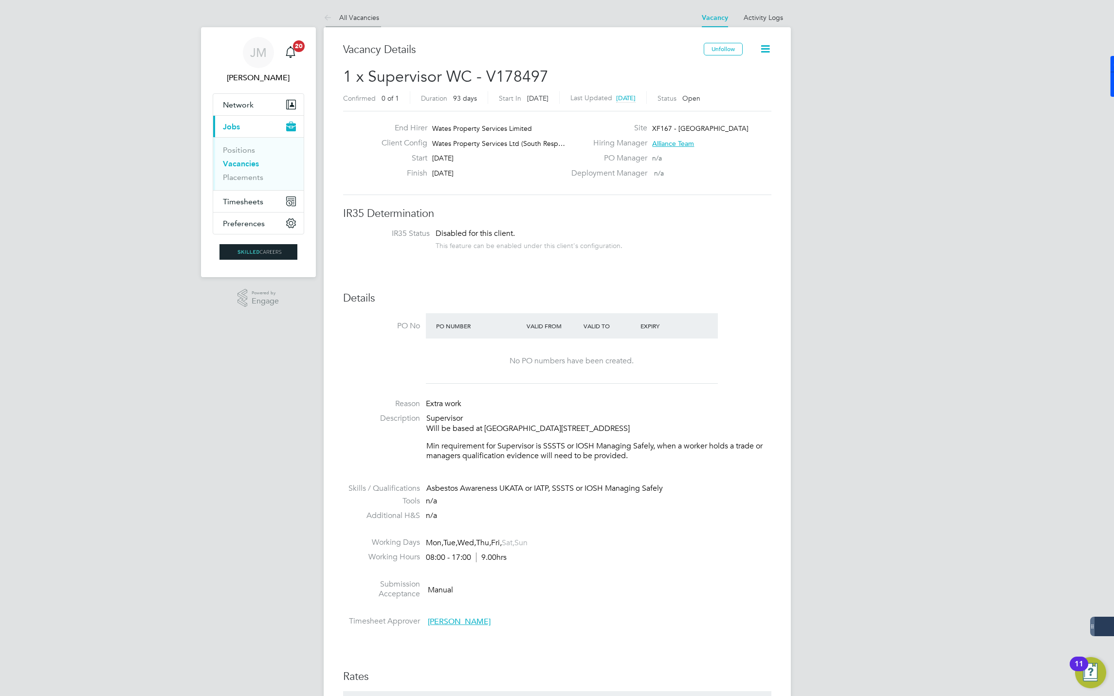
click at [341, 11] on li "All Vacancies" at bounding box center [351, 17] width 55 height 19
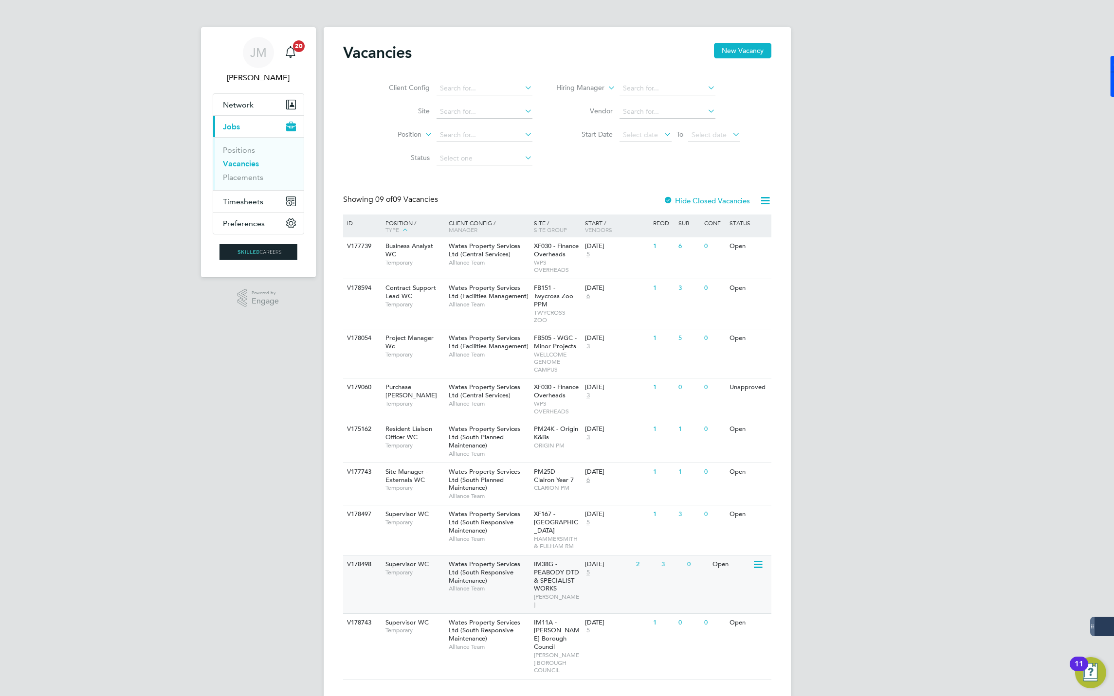
click at [481, 573] on span "Wates Property Services Ltd (South Responsive Maintenance)" at bounding box center [485, 572] width 72 height 25
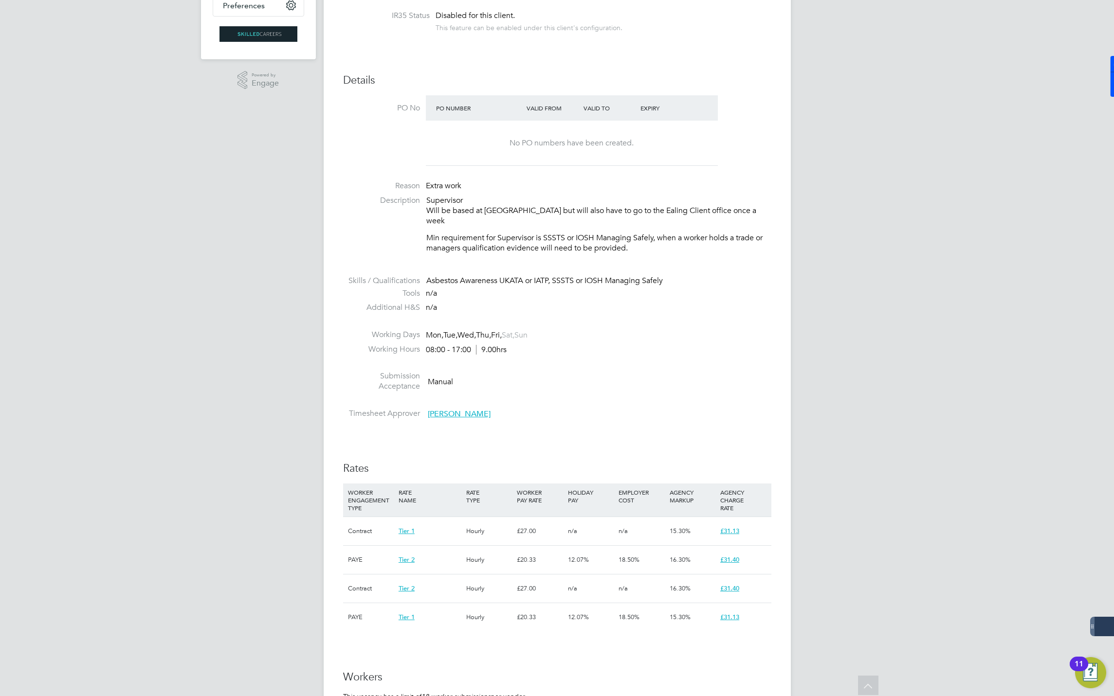
scroll to position [161, 0]
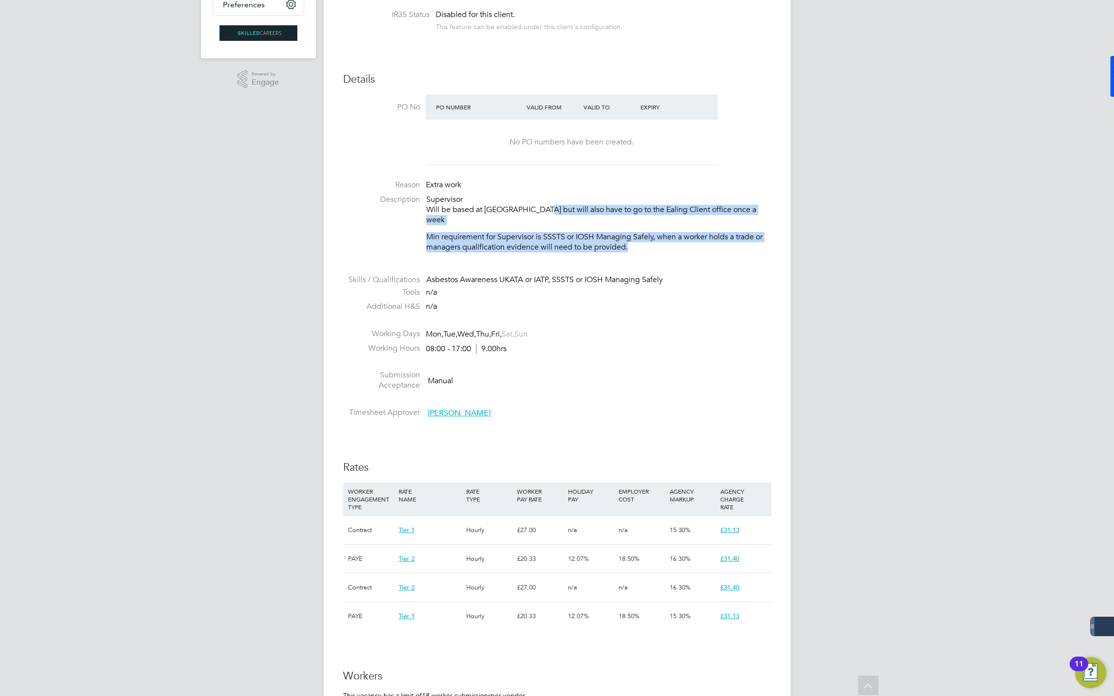
drag, startPoint x: 535, startPoint y: 215, endPoint x: 639, endPoint y: 238, distance: 107.2
click at [639, 238] on div "Supervisor Will be based at Finsbury park but will also have to go to the Ealin…" at bounding box center [598, 224] width 345 height 58
drag, startPoint x: 639, startPoint y: 238, endPoint x: 652, endPoint y: 240, distance: 13.2
click at [652, 240] on p "Min requirement for Supervisor is SSSTS or IOSH Managing Safely, when a worker …" at bounding box center [598, 242] width 345 height 20
drag, startPoint x: 541, startPoint y: 217, endPoint x: 566, endPoint y: 240, distance: 34.1
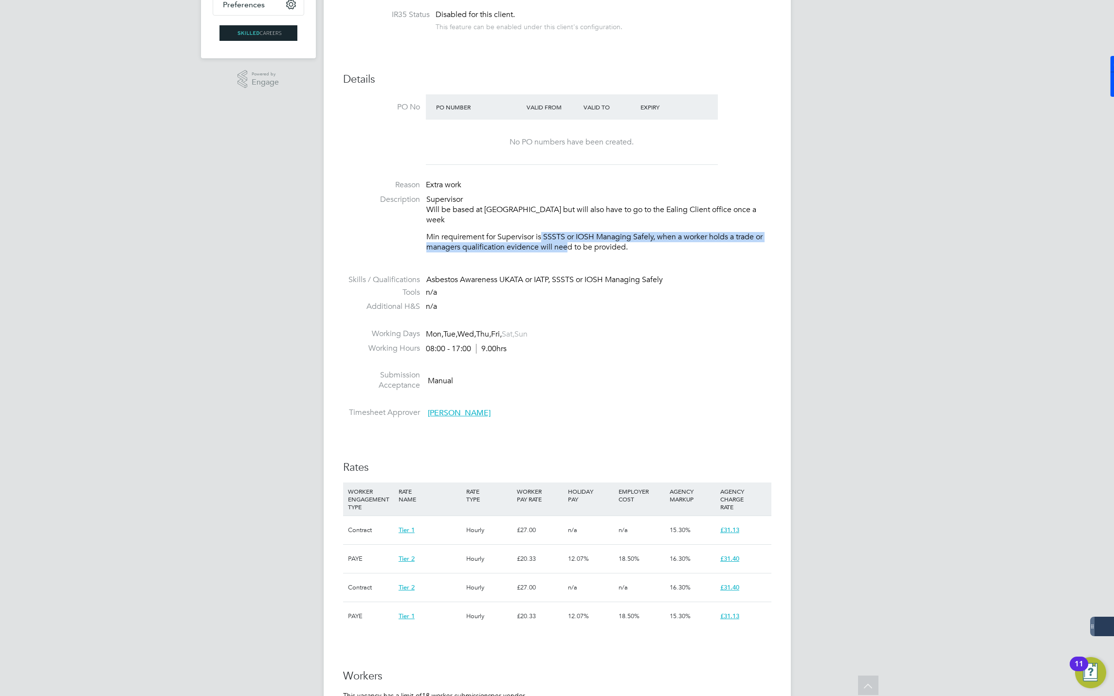
click at [566, 240] on div "Supervisor Will be based at Finsbury park but will also have to go to the Ealin…" at bounding box center [598, 224] width 345 height 58
drag, startPoint x: 566, startPoint y: 240, endPoint x: 672, endPoint y: 270, distance: 109.8
click at [694, 275] on div "Asbestos Awareness UKATA or IATP, SSSTS or IOSH Managing Safely" at bounding box center [598, 280] width 345 height 10
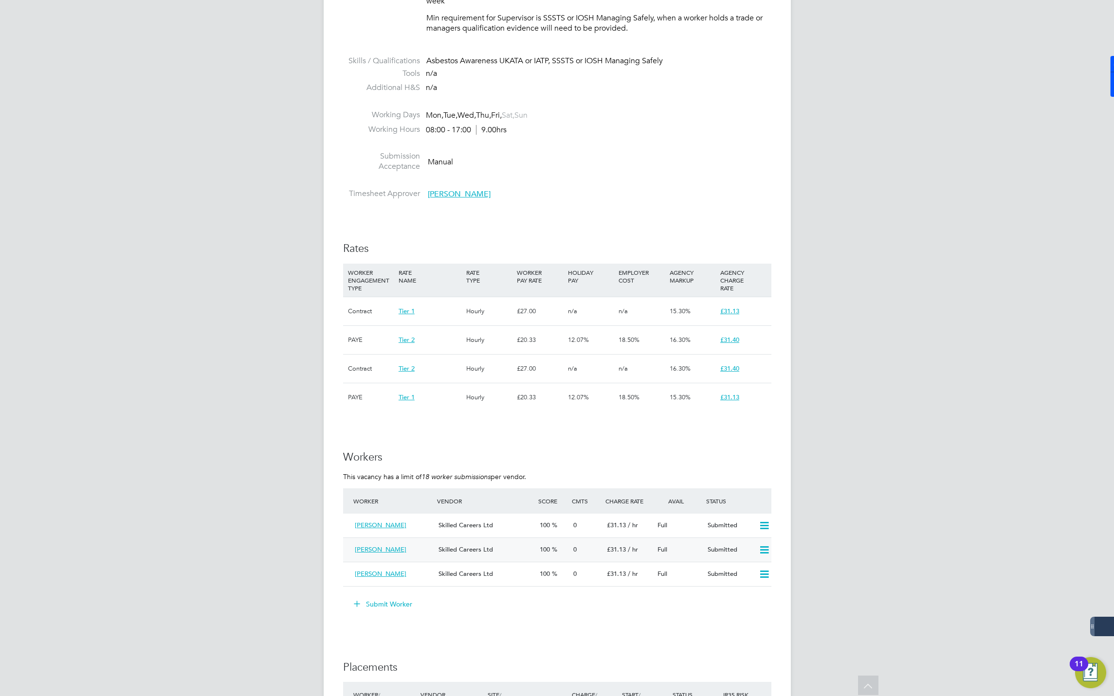
click at [376, 545] on span "[PERSON_NAME]" at bounding box center [381, 549] width 52 height 8
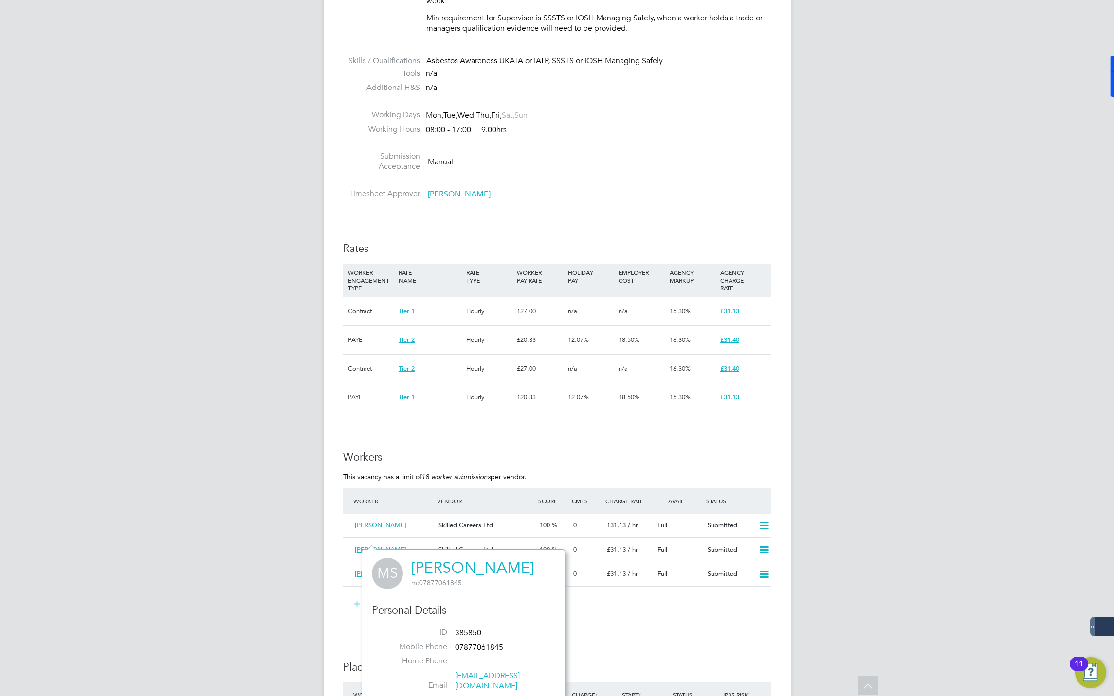
click at [461, 567] on link "[PERSON_NAME]" at bounding box center [472, 568] width 123 height 19
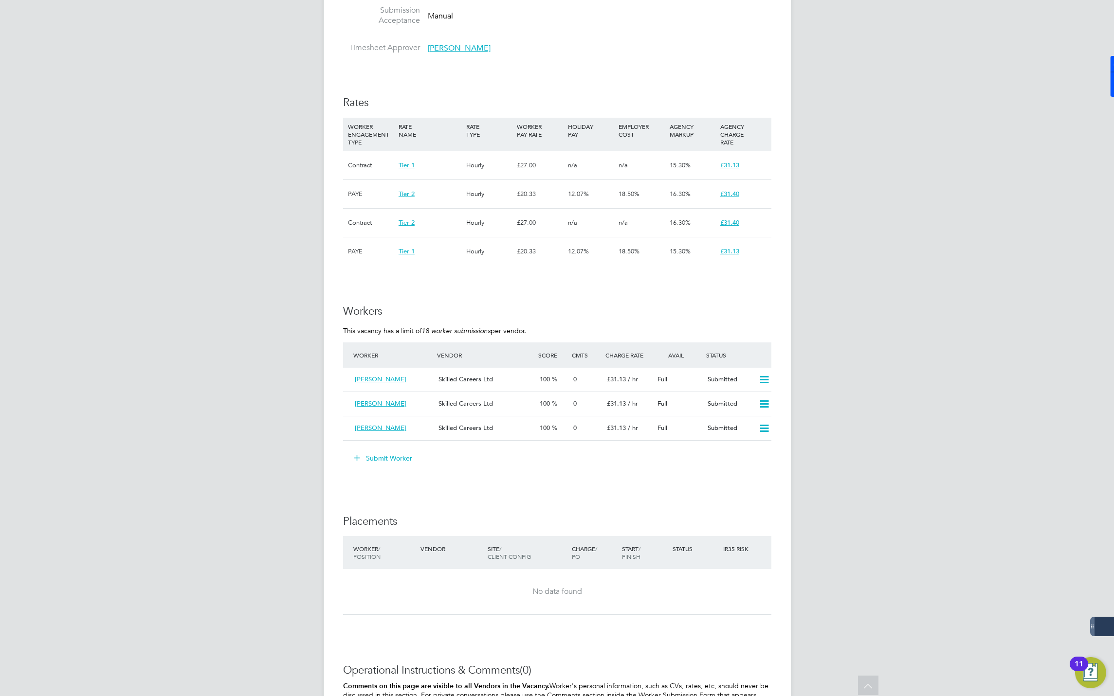
click at [391, 452] on button "Submit Worker" at bounding box center [383, 459] width 73 height 16
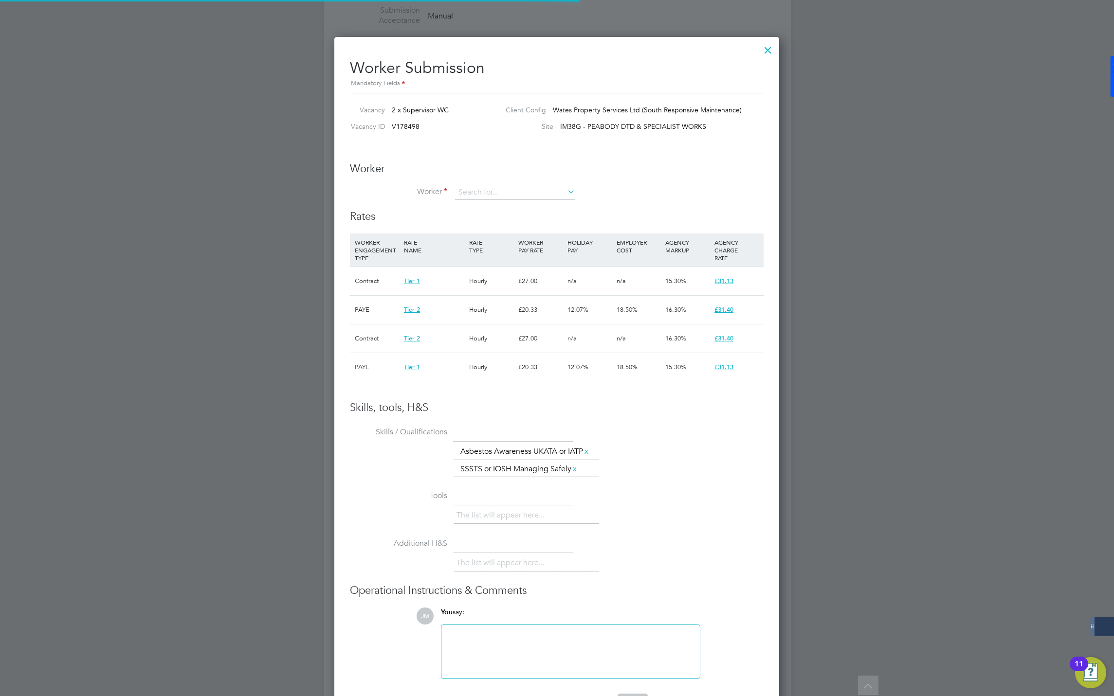
scroll to position [15, 152]
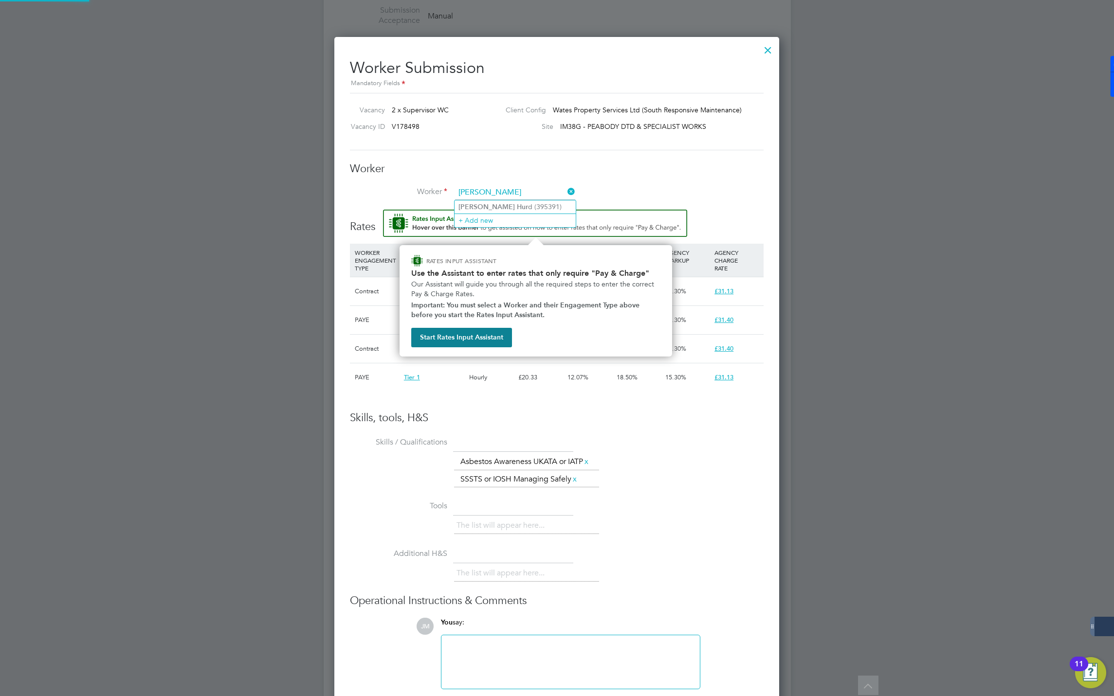
type input "[PERSON_NAME]"
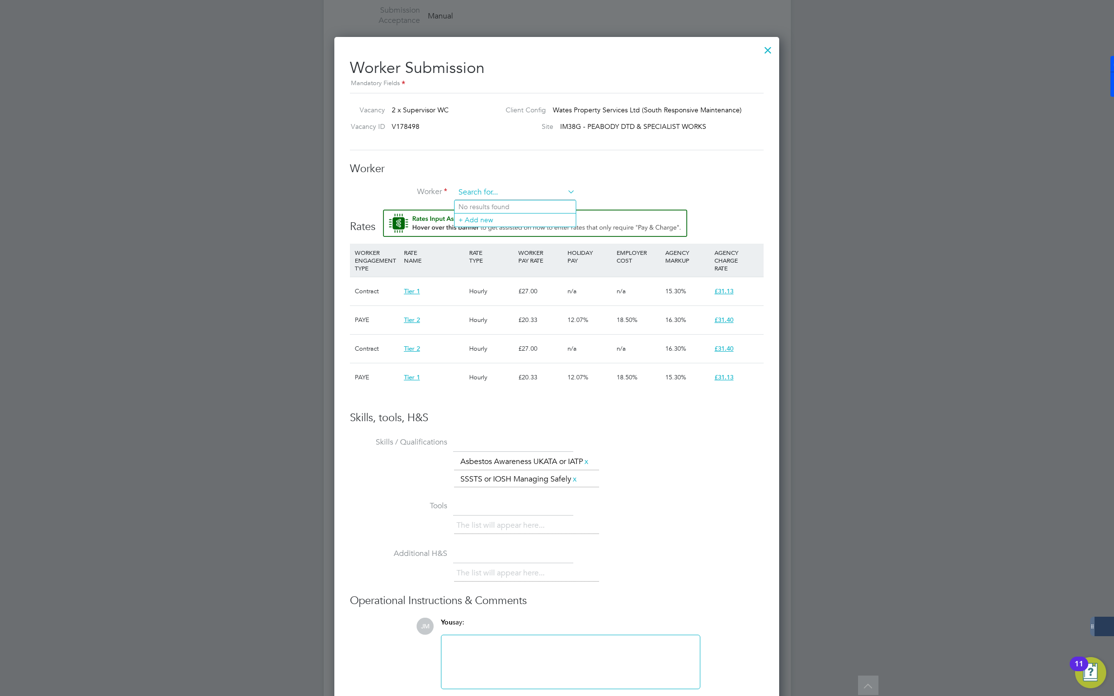
click at [479, 196] on input at bounding box center [515, 192] width 120 height 15
click at [514, 206] on b "[PERSON_NAME]" at bounding box center [542, 207] width 56 height 8
type input "[PERSON_NAME] (395391)"
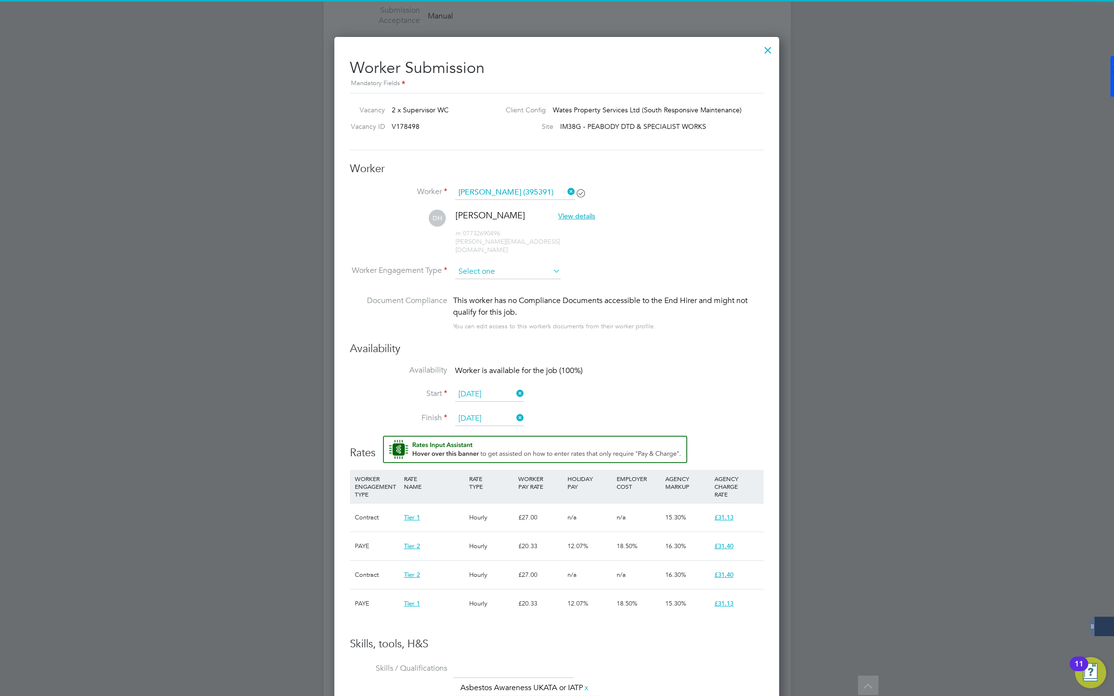
click at [473, 265] on input at bounding box center [508, 272] width 106 height 15
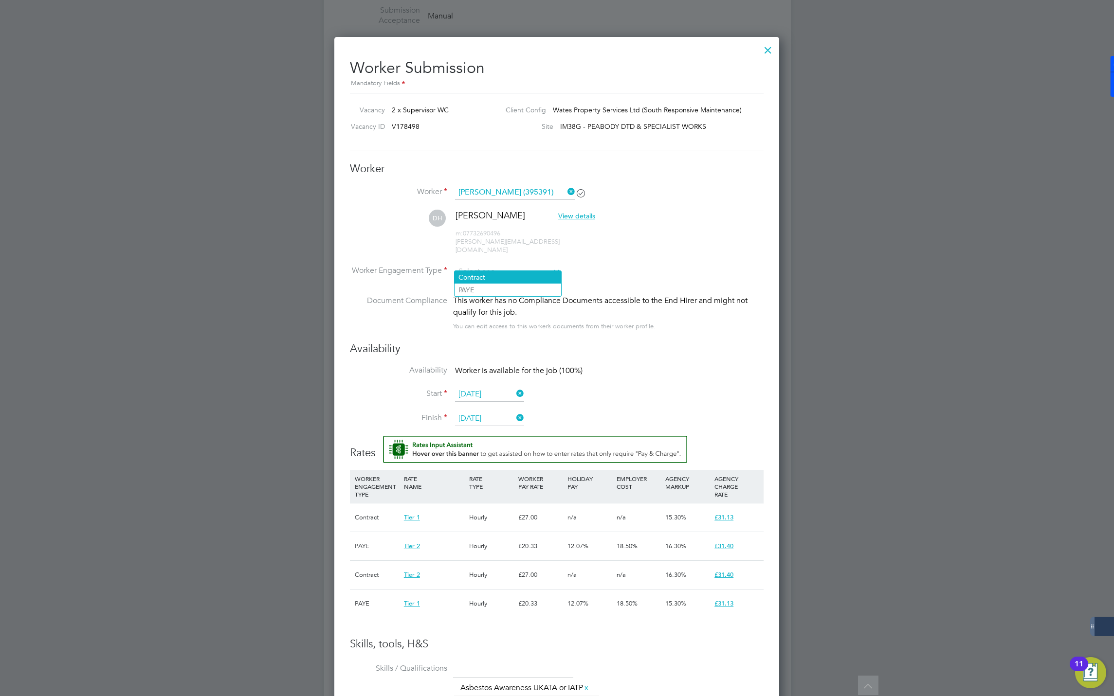
click at [479, 274] on li "Contract" at bounding box center [507, 277] width 107 height 13
type input "Contract"
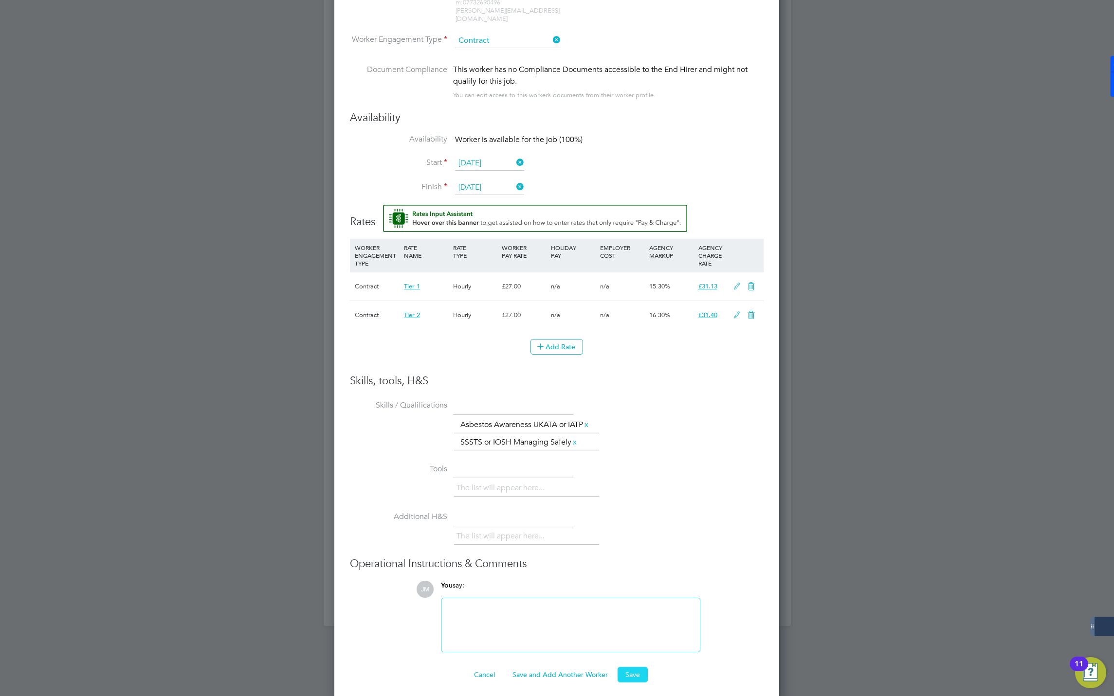
click at [634, 667] on button "Save" at bounding box center [632, 675] width 30 height 16
